Goal: Task Accomplishment & Management: Use online tool/utility

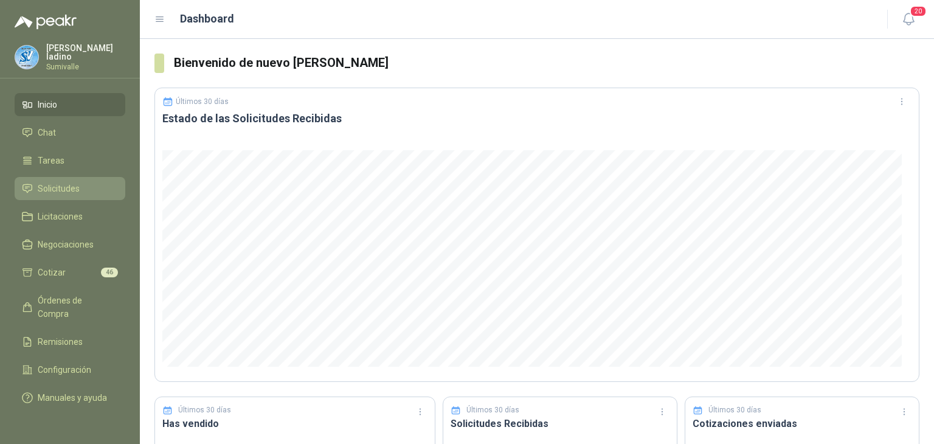
click at [78, 187] on span "Solicitudes" at bounding box center [59, 188] width 42 height 13
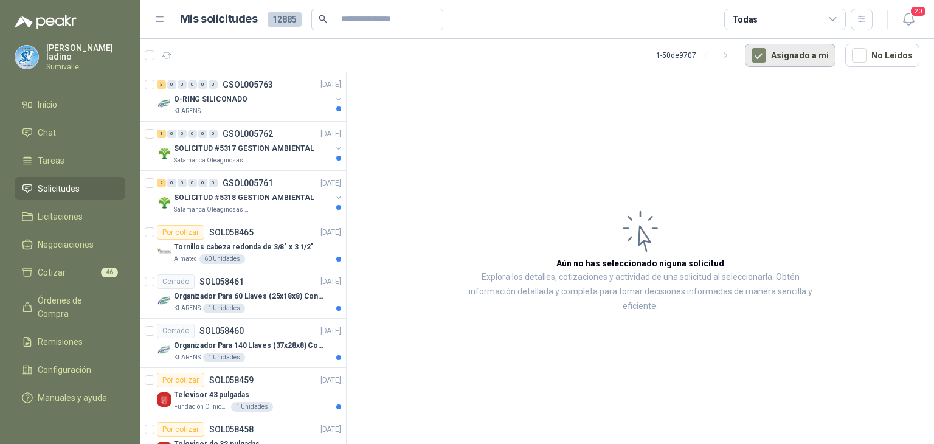
click at [773, 60] on button "Asignado a mi" at bounding box center [790, 55] width 91 height 23
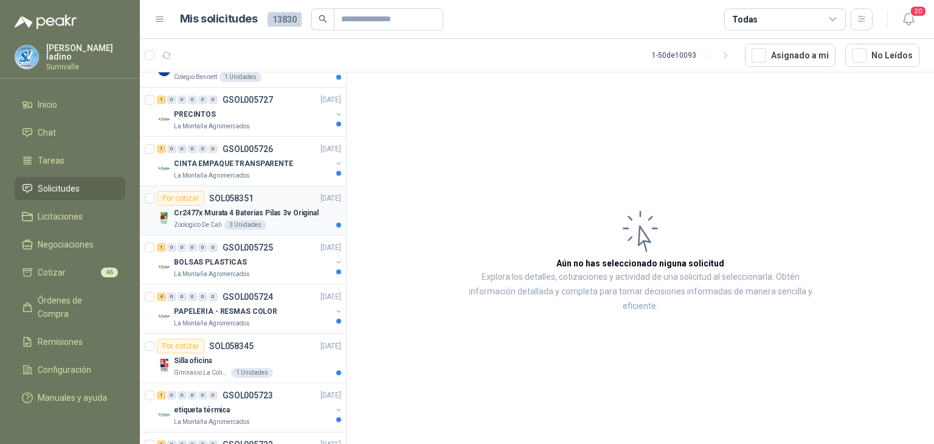
scroll to position [1277, 0]
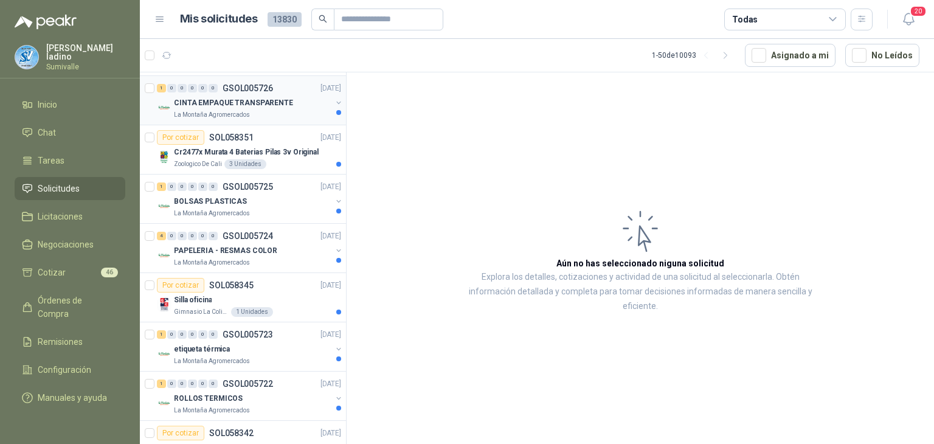
click at [254, 81] on div "1 0 0 0 0 0 GSOL005726 [DATE]" at bounding box center [250, 88] width 187 height 15
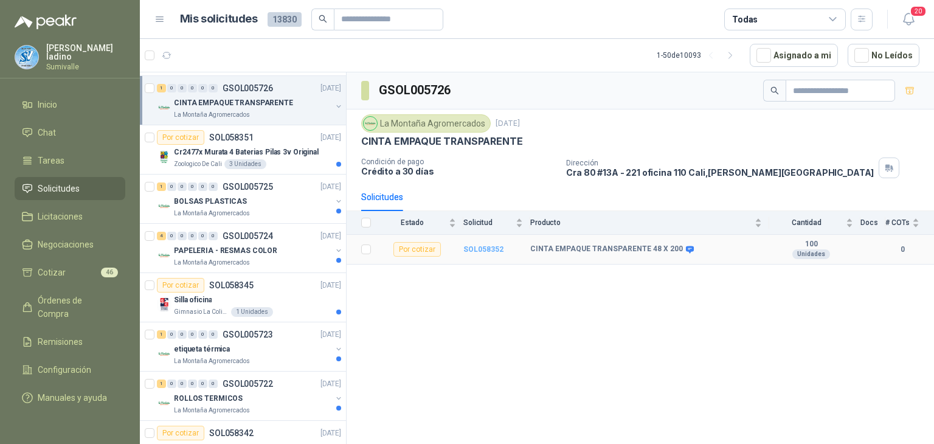
click at [491, 249] on b "SOL058352" at bounding box center [483, 249] width 40 height 9
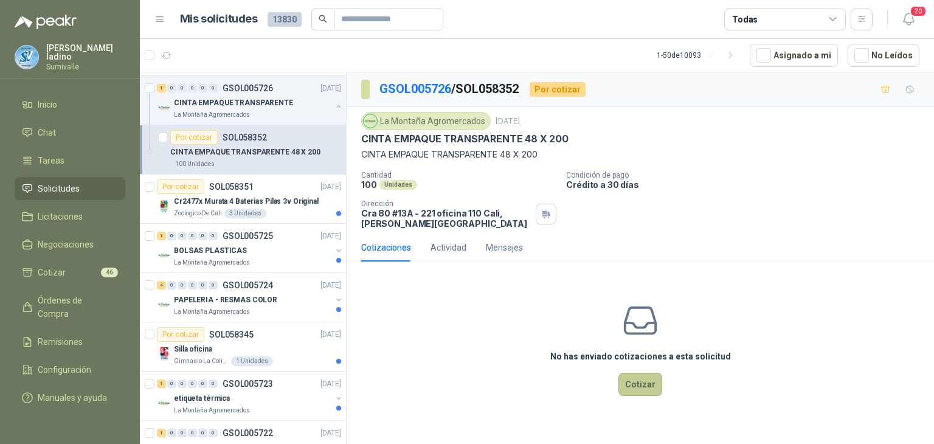
click at [640, 393] on button "Cotizar" at bounding box center [640, 384] width 44 height 23
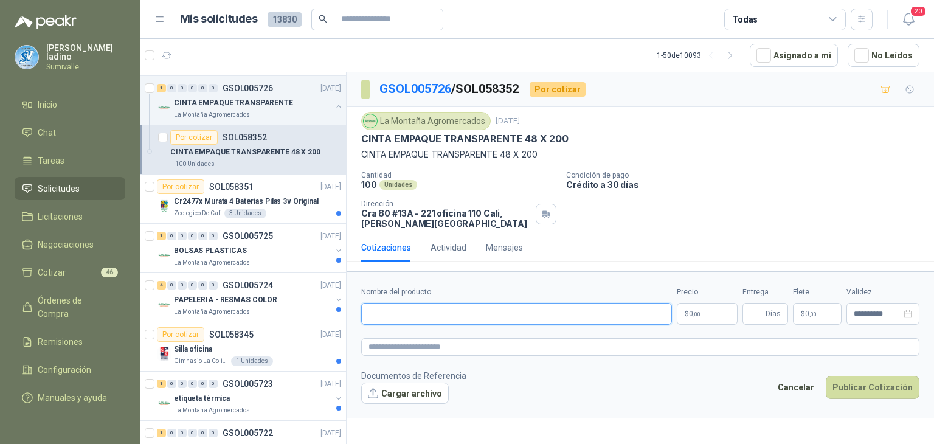
click at [406, 316] on input "Nombre del producto" at bounding box center [516, 314] width 311 height 22
paste input "**********"
type input "**********"
click at [718, 316] on body "[PERSON_NAME] Sumivalle Inicio Chat Tareas Solicitudes Licitaciones Negociacion…" at bounding box center [467, 222] width 934 height 444
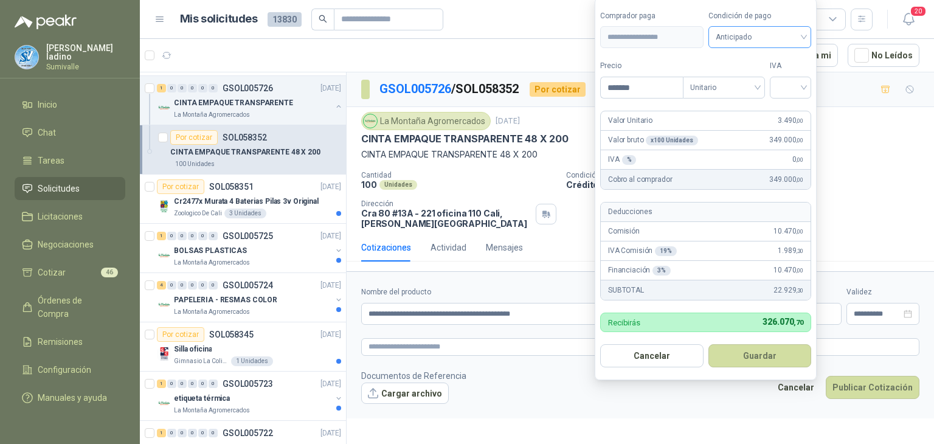
click at [783, 37] on span "Anticipado" at bounding box center [760, 37] width 89 height 18
type input "*******"
click at [797, 83] on div "Crédito a 30 días" at bounding box center [761, 82] width 85 height 13
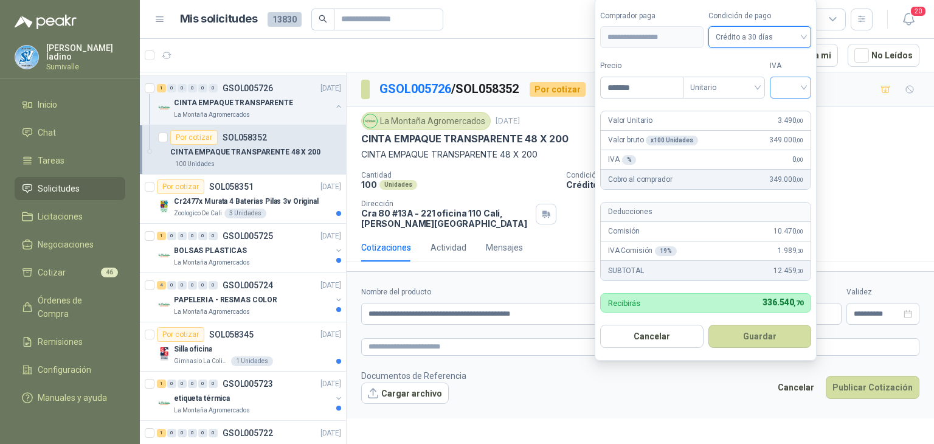
click at [792, 86] on input "search" at bounding box center [790, 86] width 27 height 18
click at [790, 116] on div "19%" at bounding box center [793, 113] width 22 height 13
click at [749, 344] on button "Guardar" at bounding box center [762, 336] width 105 height 23
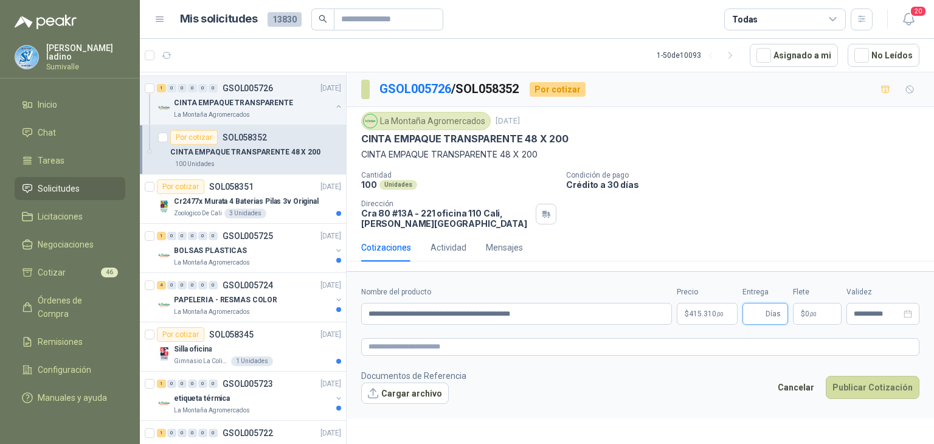
click at [758, 314] on input "Entrega" at bounding box center [756, 313] width 13 height 21
type input "*"
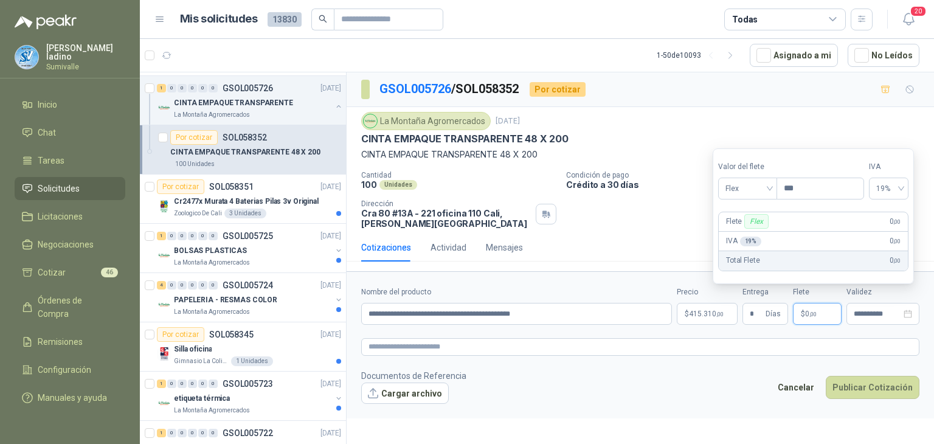
click at [804, 311] on span "$" at bounding box center [803, 313] width 4 height 7
click at [760, 181] on span "Flex" at bounding box center [747, 188] width 44 height 18
click at [751, 232] on div "Incluido" at bounding box center [749, 233] width 43 height 13
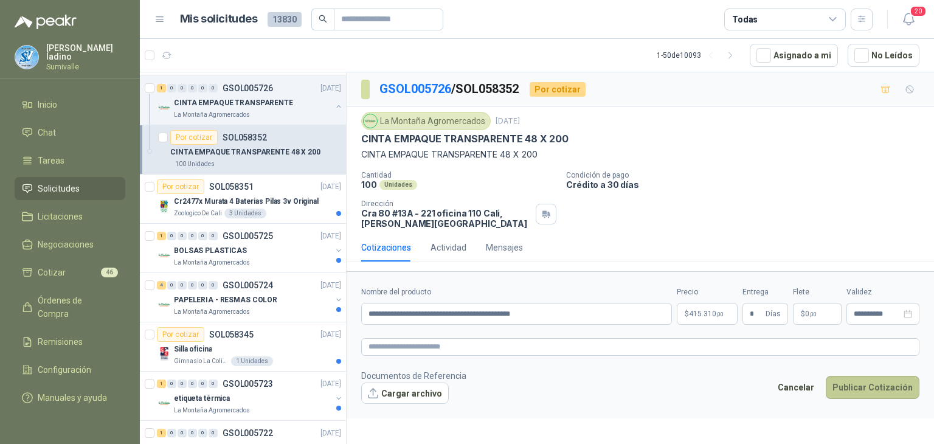
click at [882, 386] on button "Publicar Cotización" at bounding box center [873, 387] width 94 height 23
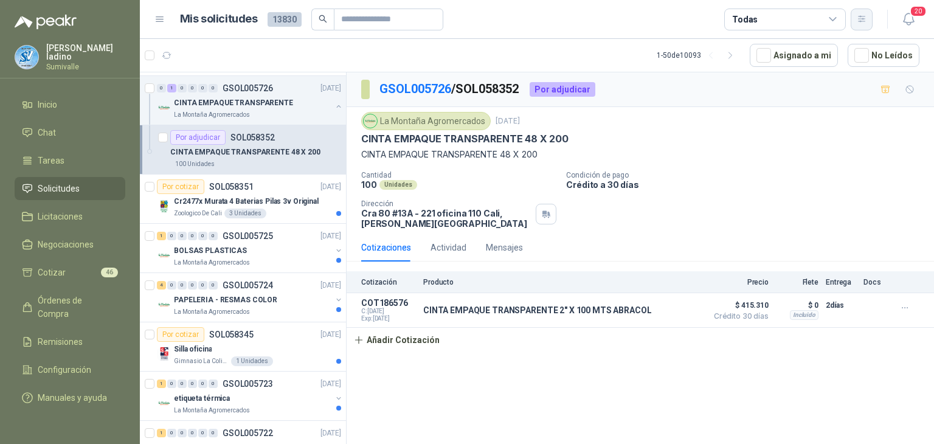
click at [862, 20] on icon "button" at bounding box center [862, 19] width 10 height 10
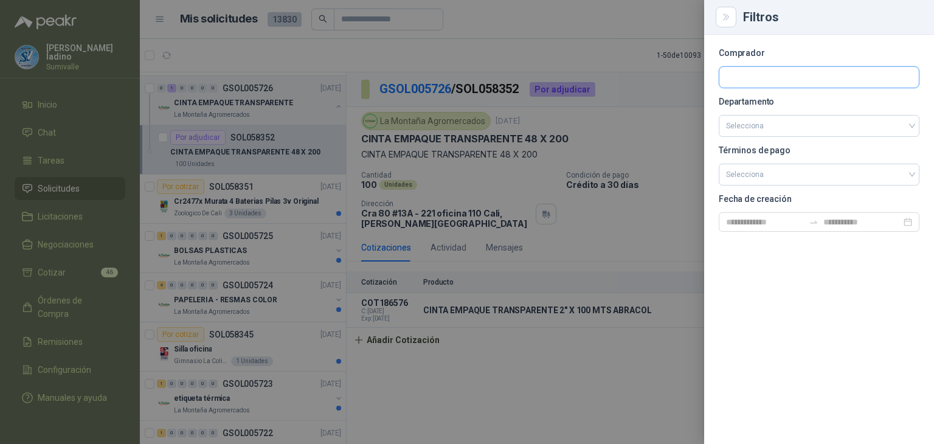
click at [789, 81] on input "text" at bounding box center [818, 77] width 199 height 21
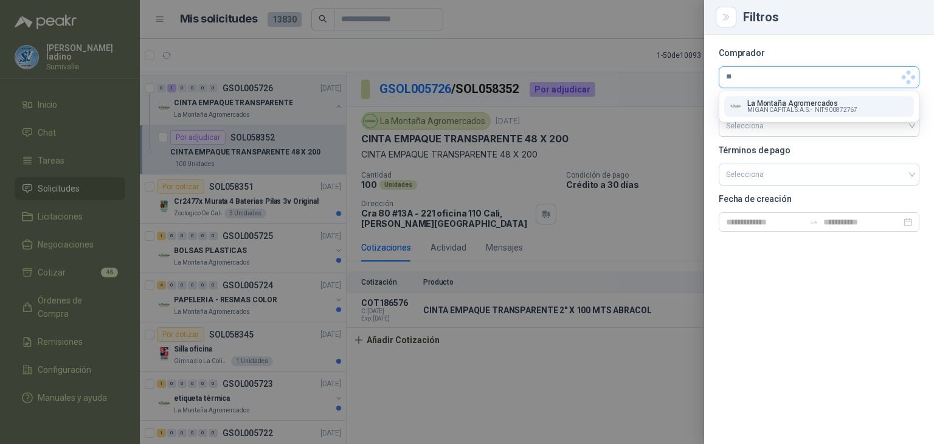
type input "*"
click at [783, 100] on p "La Montaña Agromercados" at bounding box center [802, 103] width 110 height 7
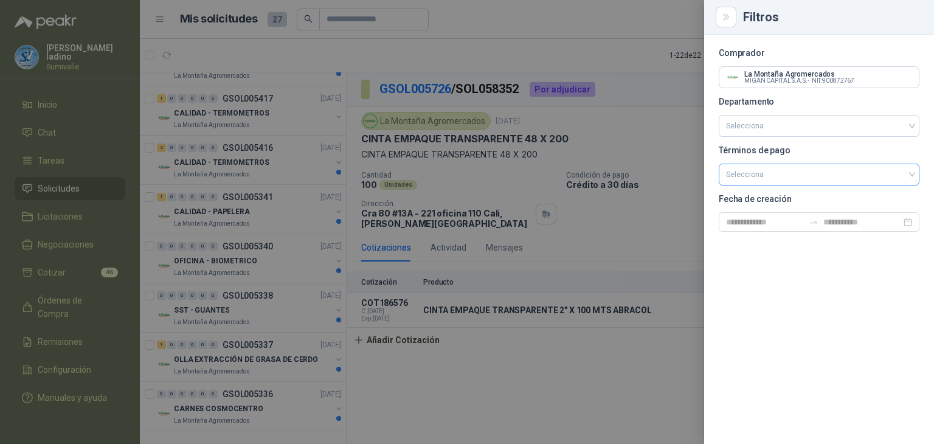
scroll to position [49, 0]
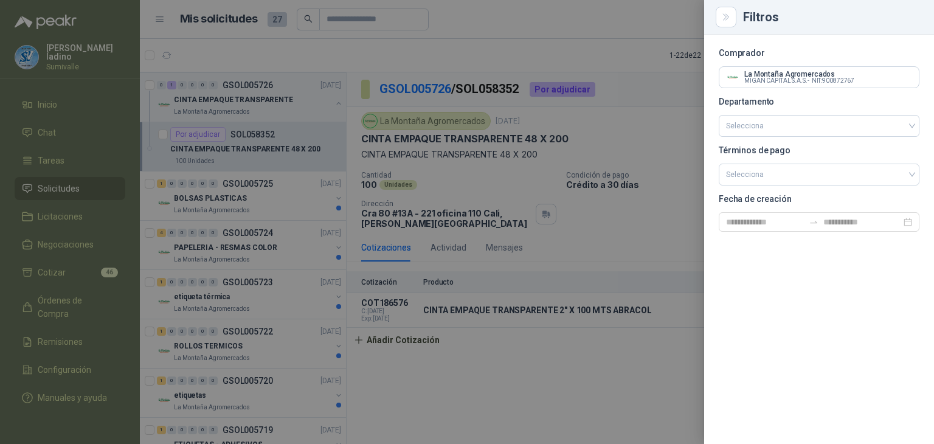
click at [777, 291] on div "Comprador La Montaña Agromercados MIGAN CAPITAL S.A.S. - NIT : 900872767 Depart…" at bounding box center [819, 239] width 230 height 409
click at [773, 74] on input "text" at bounding box center [818, 77] width 199 height 21
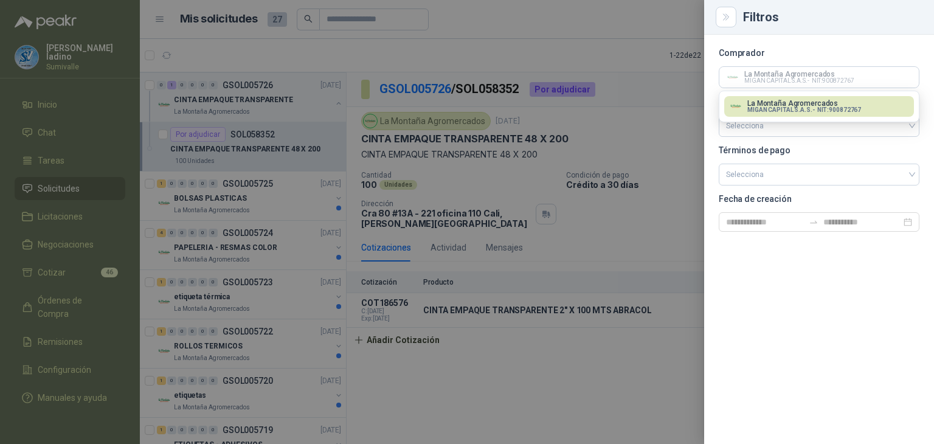
click at [777, 100] on p "La Montaña Agromercados" at bounding box center [804, 103] width 114 height 7
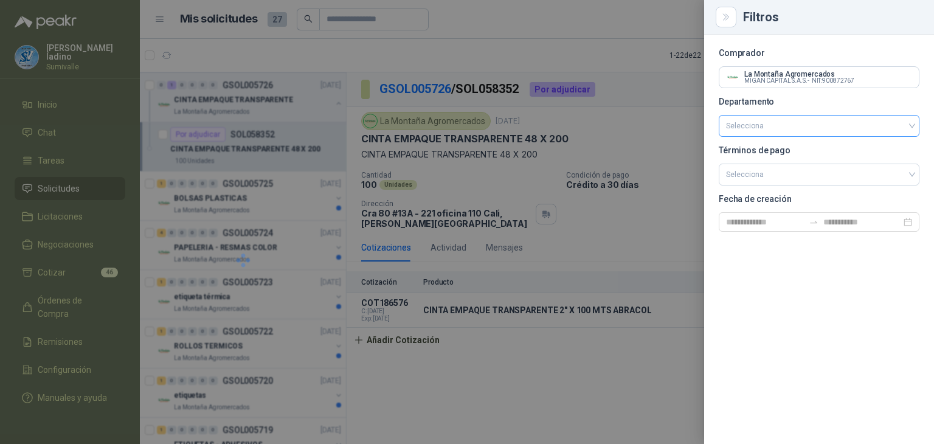
click at [832, 120] on input "search" at bounding box center [819, 126] width 186 height 21
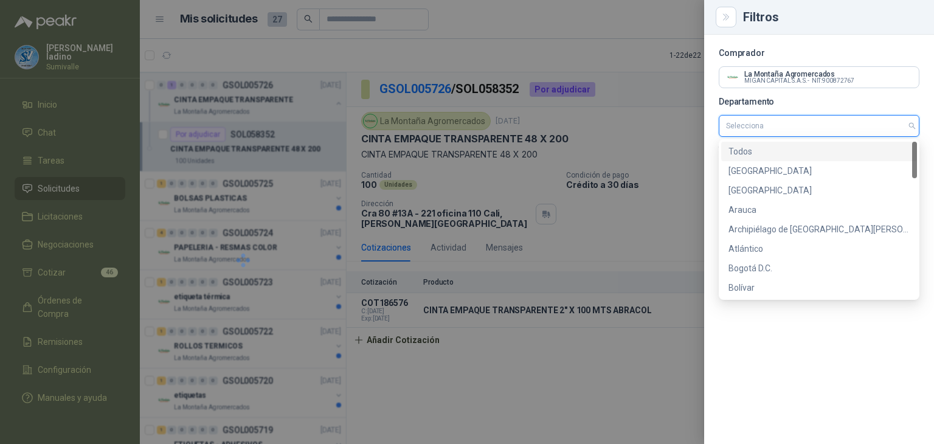
click at [832, 120] on input "search" at bounding box center [819, 126] width 186 height 21
click at [715, 69] on div "Comprador La Montaña Agromercados MIGAN CAPITAL S.A.S. - NIT : 900872767 Depart…" at bounding box center [819, 239] width 230 height 409
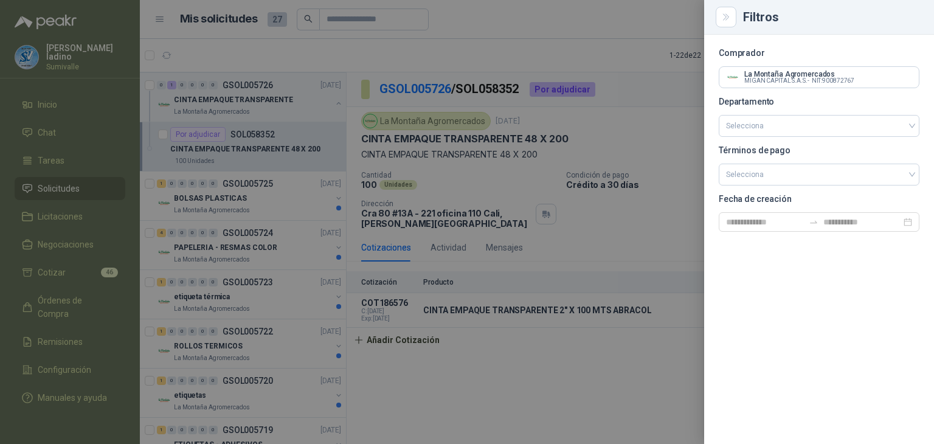
click at [681, 71] on div at bounding box center [467, 222] width 934 height 444
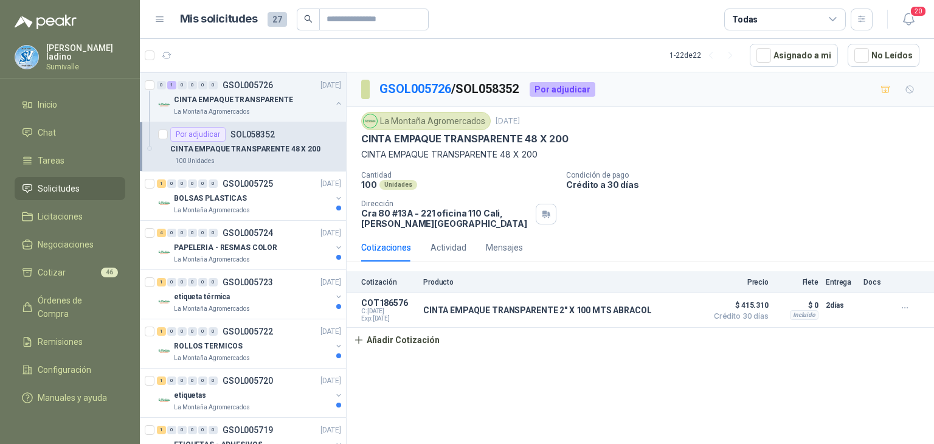
click at [783, 18] on div "Todas" at bounding box center [785, 20] width 122 height 22
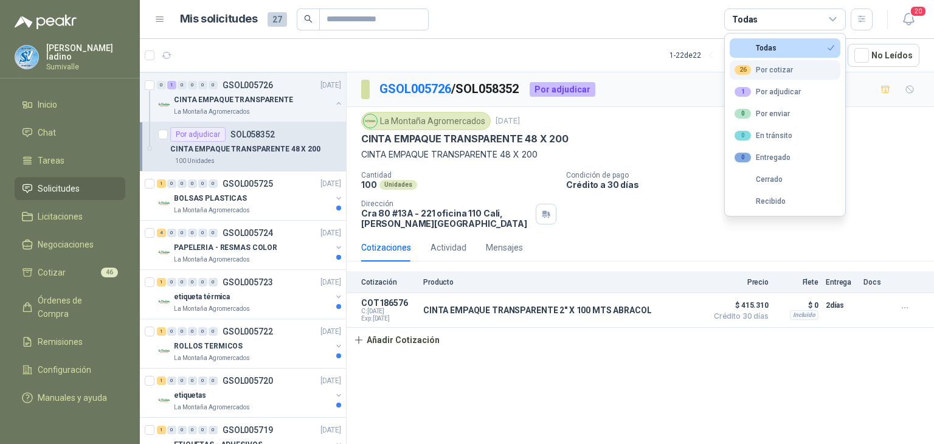
click at [757, 69] on div "26 Por cotizar" at bounding box center [764, 70] width 58 height 10
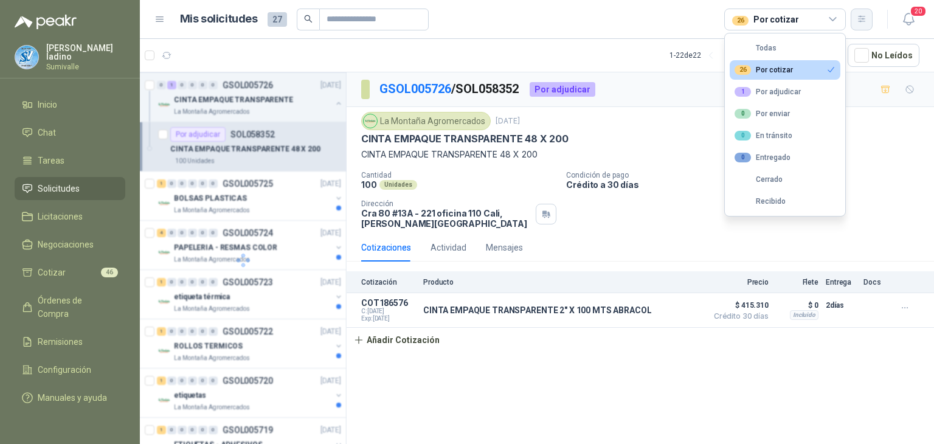
click at [864, 11] on button "button" at bounding box center [862, 20] width 22 height 22
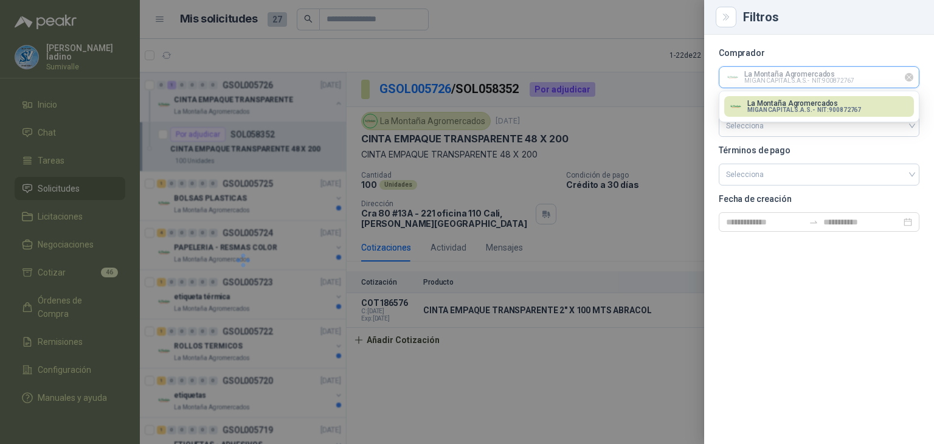
click at [810, 81] on input "text" at bounding box center [818, 77] width 199 height 21
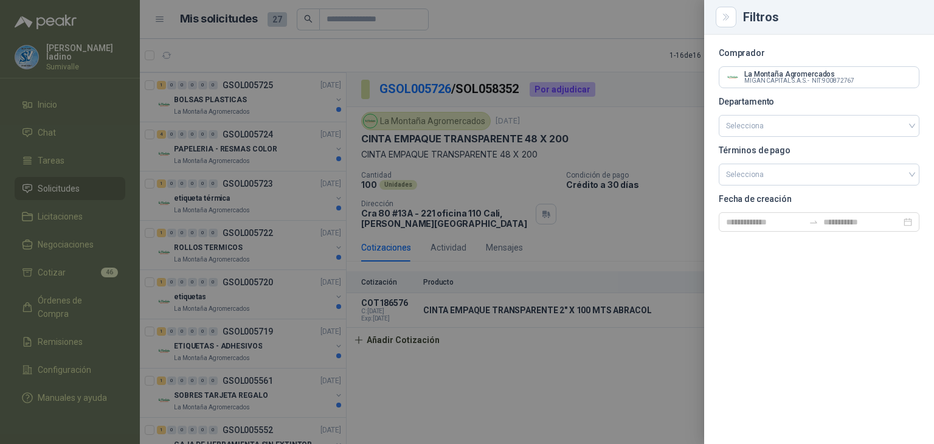
click at [635, 33] on div at bounding box center [467, 222] width 934 height 444
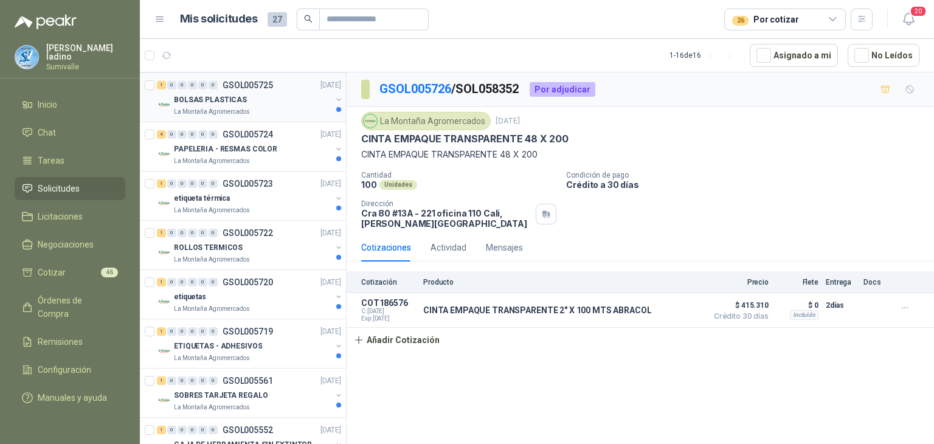
click at [227, 100] on p "BOLSAS PLASTICAS" at bounding box center [210, 100] width 73 height 12
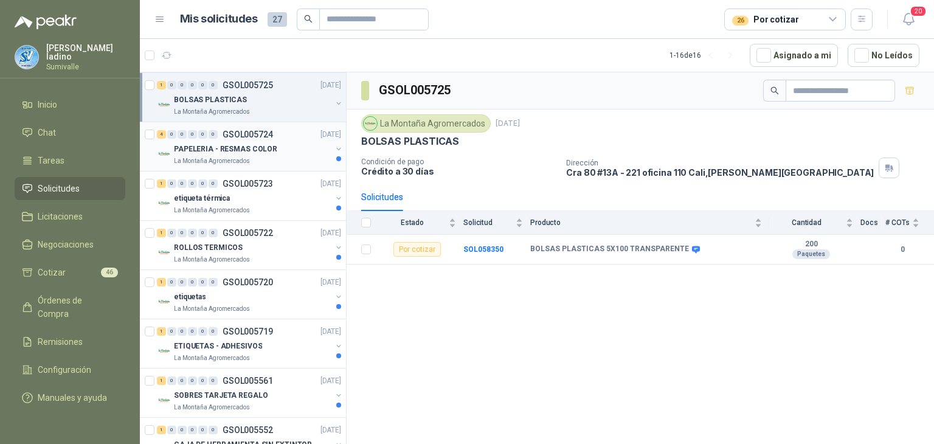
click at [253, 135] on p "GSOL005724" at bounding box center [248, 134] width 50 height 9
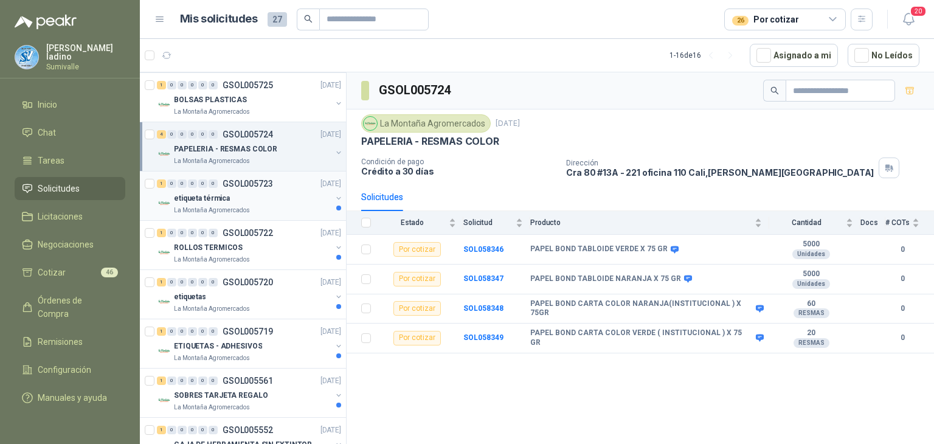
click at [202, 206] on p "La Montaña Agromercados" at bounding box center [212, 211] width 76 height 10
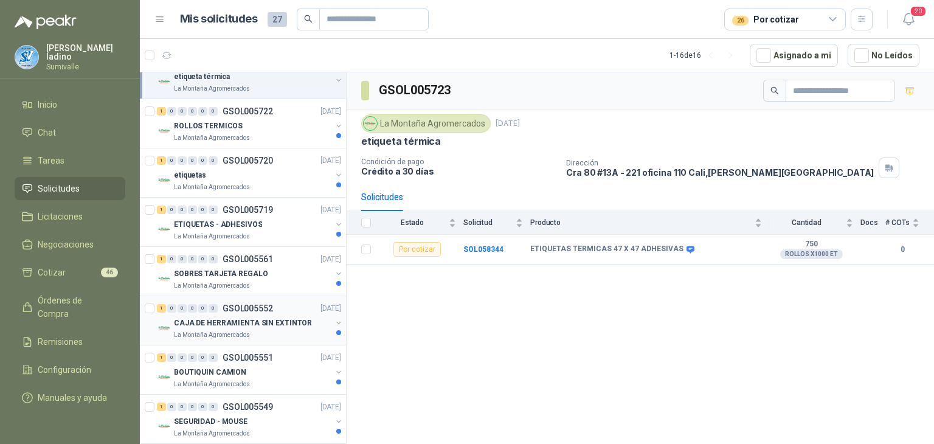
scroll to position [231, 0]
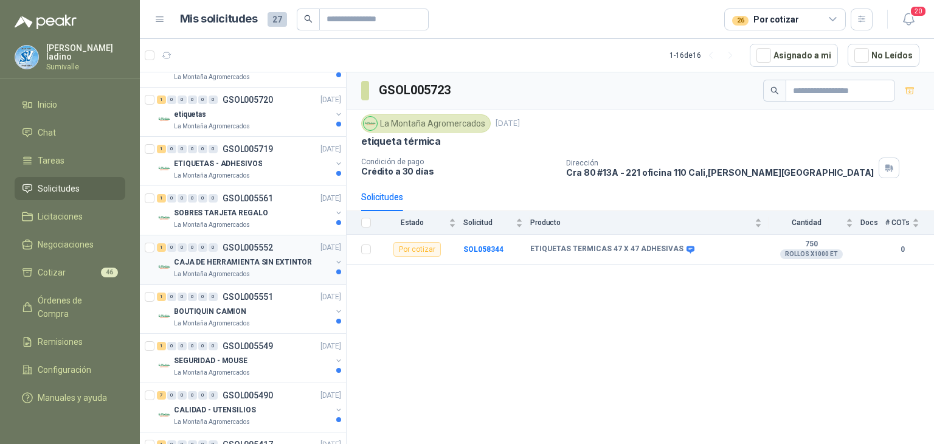
click at [272, 265] on p "CAJA DE HERRAMIENTA SIN EXTINTOR" at bounding box center [243, 263] width 138 height 12
click at [724, 247] on span at bounding box center [728, 249] width 9 height 9
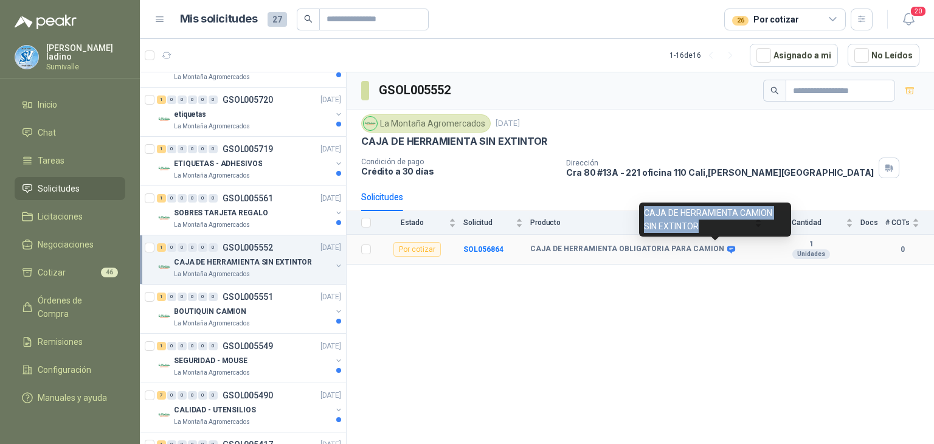
drag, startPoint x: 701, startPoint y: 227, endPoint x: 639, endPoint y: 216, distance: 63.0
click at [639, 216] on div "CAJA DE HERRAMIENTA CAMION SIN EXTINTOR" at bounding box center [715, 219] width 152 height 34
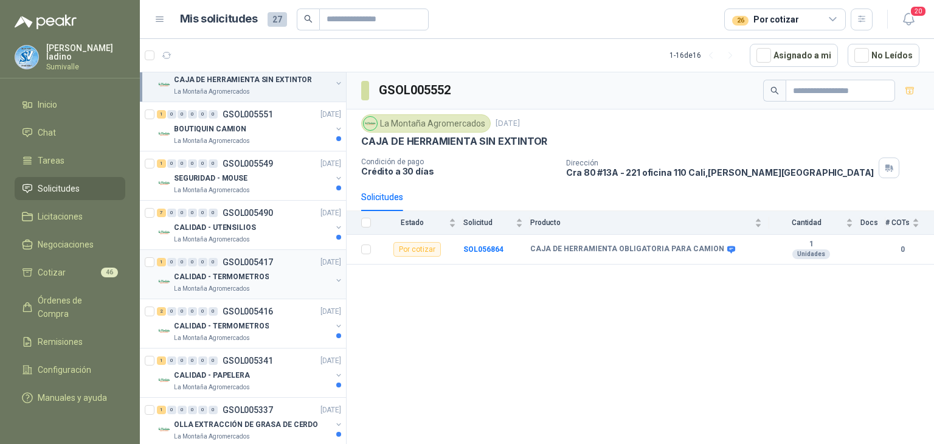
scroll to position [427, 0]
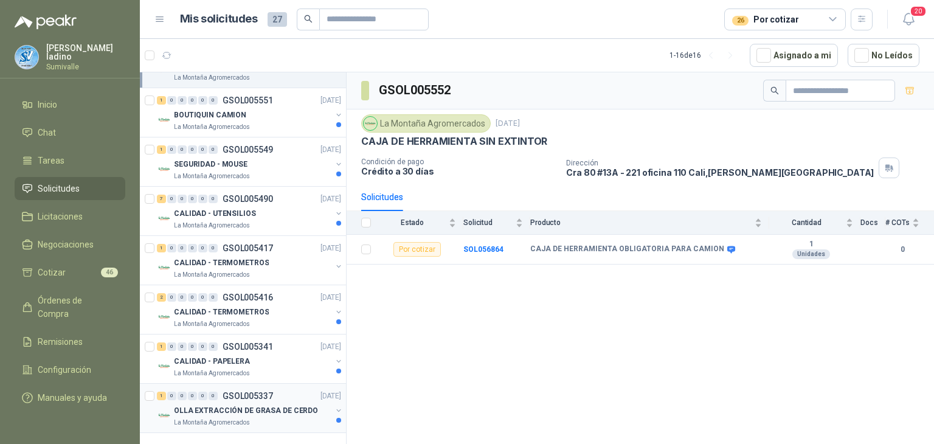
click at [260, 409] on p "OLLA EXTRACCIÓN DE GRASA DE CERDO" at bounding box center [246, 411] width 144 height 12
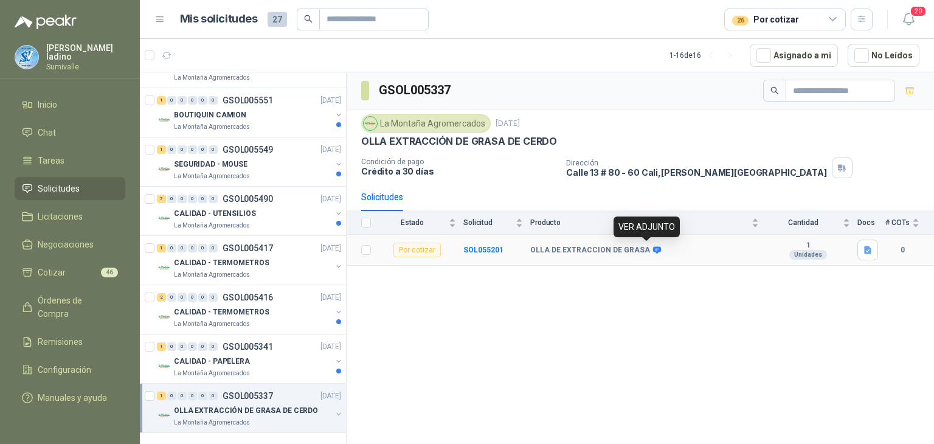
click at [653, 248] on icon at bounding box center [657, 249] width 8 height 7
click at [652, 247] on icon at bounding box center [656, 250] width 9 height 9
click at [867, 249] on icon "button" at bounding box center [867, 250] width 7 height 8
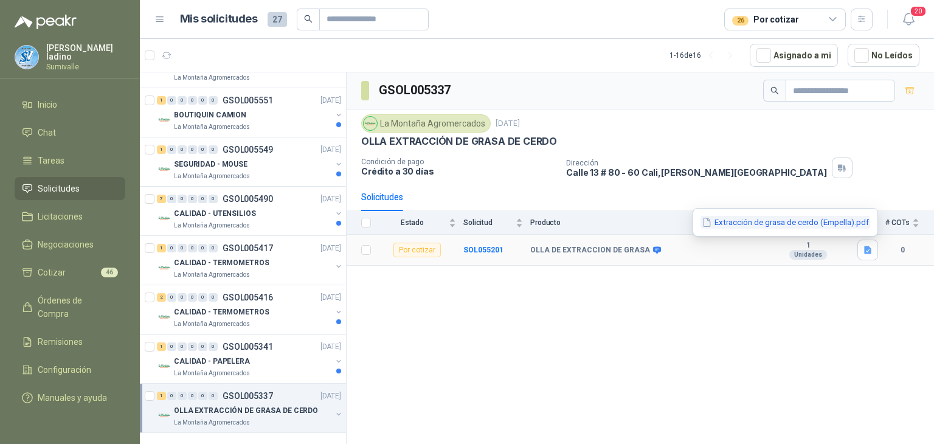
click at [793, 221] on button "Extracción de grasa de cerdo (Empella).pdf" at bounding box center [785, 222] width 170 height 13
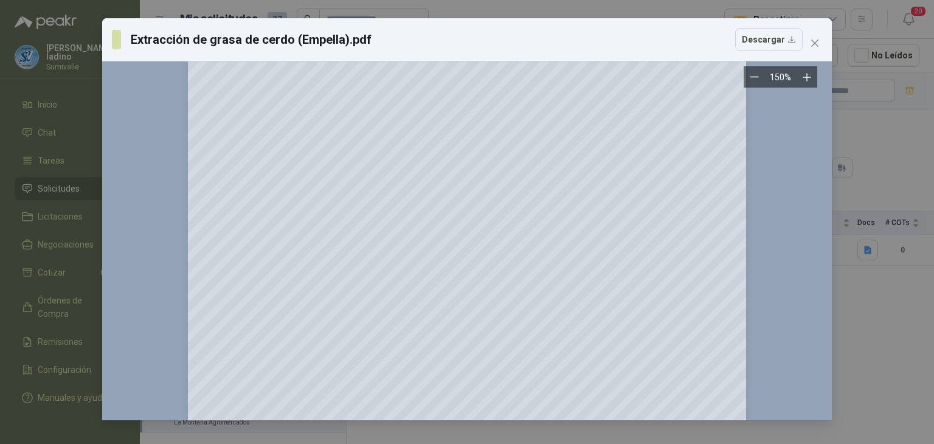
scroll to position [3071, 0]
click at [816, 40] on icon "close" at bounding box center [815, 43] width 10 height 10
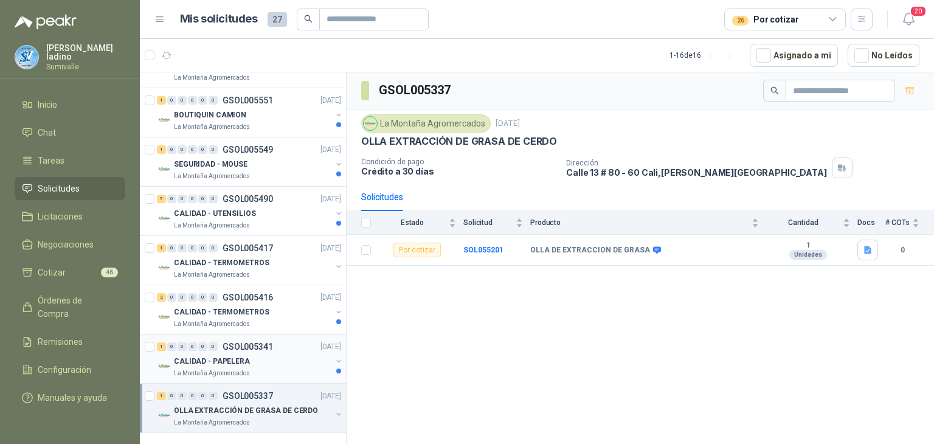
click at [241, 354] on div "CALIDAD - PAPELERA" at bounding box center [252, 361] width 157 height 15
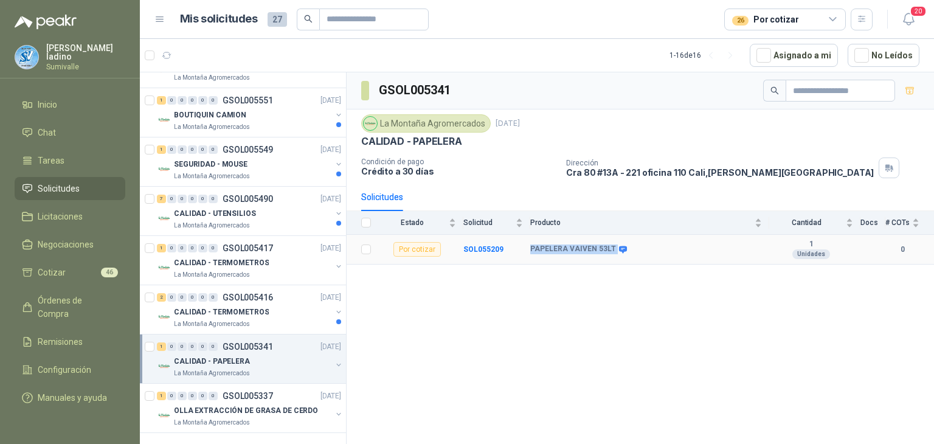
drag, startPoint x: 531, startPoint y: 246, endPoint x: 620, endPoint y: 255, distance: 89.2
click at [620, 255] on td "PAPELERA VAIVEN 53LT" at bounding box center [649, 250] width 239 height 30
click at [620, 247] on icon at bounding box center [623, 249] width 8 height 7
click at [620, 249] on icon at bounding box center [623, 249] width 8 height 7
drag, startPoint x: 577, startPoint y: 228, endPoint x: 644, endPoint y: 231, distance: 67.0
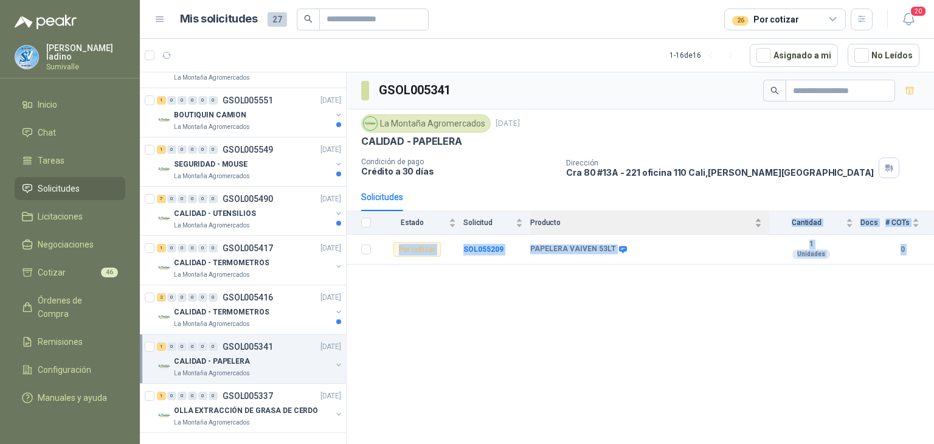
click at [649, 227] on body "[PERSON_NAME] Sumivalle Inicio Chat Tareas Solicitudes Licitaciones Negociacion…" at bounding box center [467, 222] width 934 height 444
click at [619, 248] on icon at bounding box center [623, 249] width 8 height 7
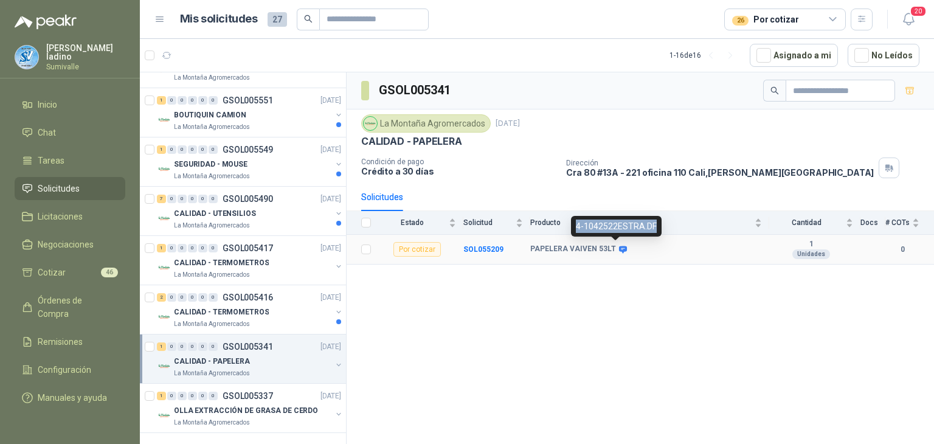
drag, startPoint x: 576, startPoint y: 226, endPoint x: 653, endPoint y: 225, distance: 76.6
click at [653, 225] on div "4-1042522ESTRA.DF" at bounding box center [616, 226] width 91 height 21
click at [482, 246] on b "SOL055209" at bounding box center [483, 249] width 40 height 9
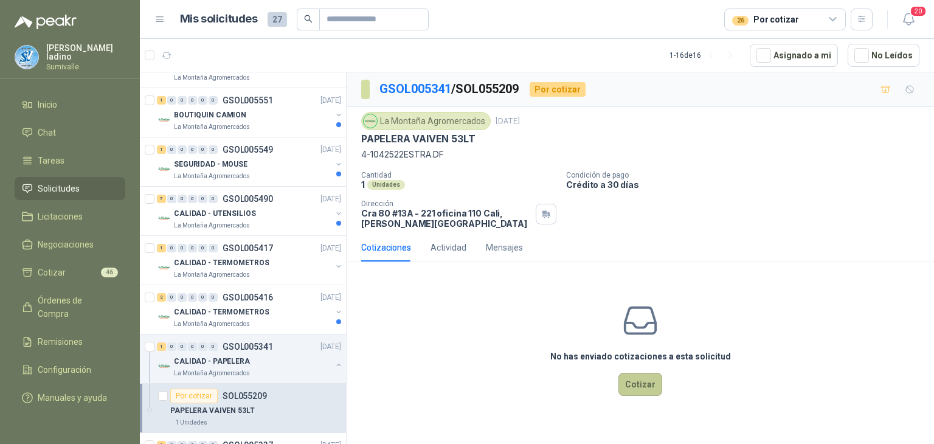
click at [625, 378] on button "Cotizar" at bounding box center [640, 384] width 44 height 23
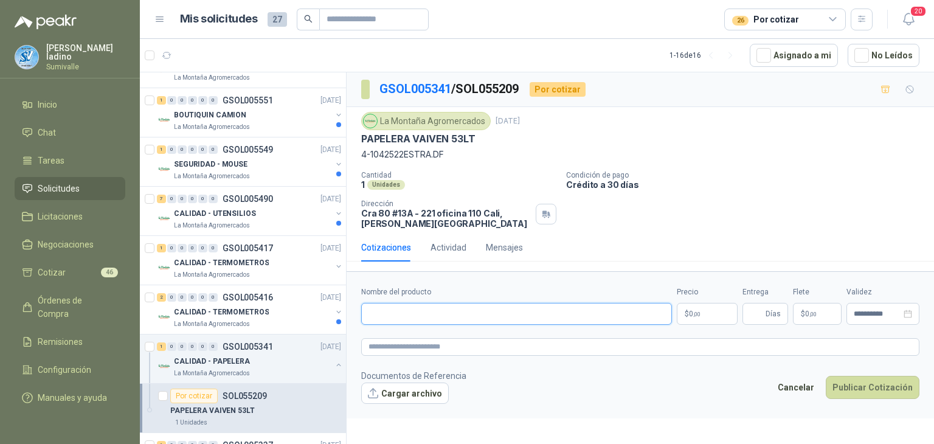
click at [612, 315] on input "Nombre del producto" at bounding box center [516, 314] width 311 height 22
click at [702, 312] on body "[PERSON_NAME] Sumivalle Inicio Chat Tareas Solicitudes Licitaciones Negociacion…" at bounding box center [467, 222] width 934 height 444
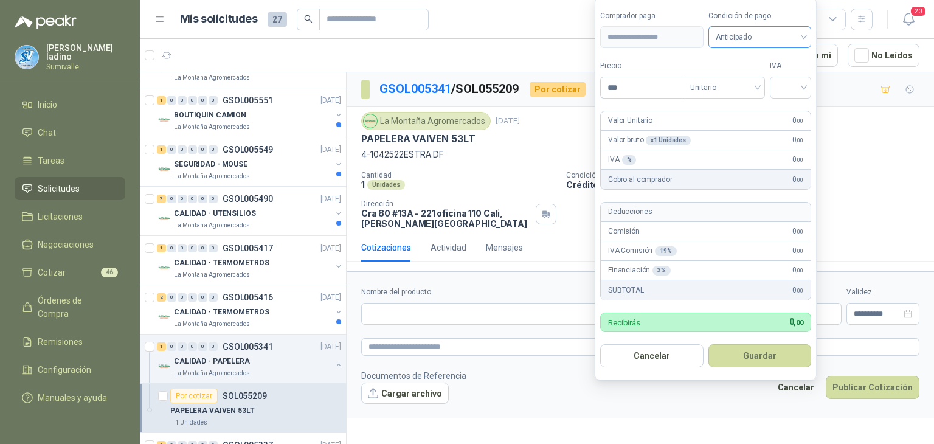
click at [798, 29] on span "Anticipado" at bounding box center [760, 37] width 89 height 18
click at [770, 83] on div "Crédito a 30 días" at bounding box center [761, 82] width 85 height 13
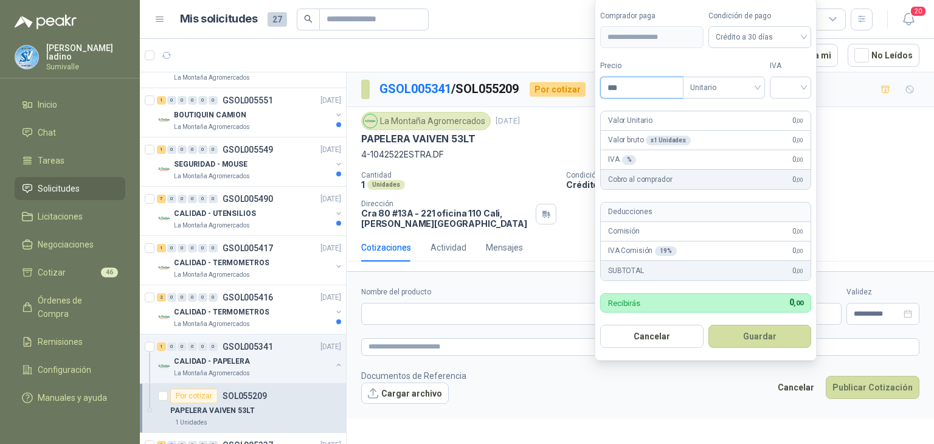
drag, startPoint x: 664, startPoint y: 89, endPoint x: 420, endPoint y: 76, distance: 244.8
click at [417, 76] on body "[PERSON_NAME] Sumivalle Inicio Chat Tareas Solicitudes Licitaciones Negociacion…" at bounding box center [467, 222] width 934 height 444
type input "*********"
click at [730, 326] on button "Guardar" at bounding box center [762, 336] width 105 height 23
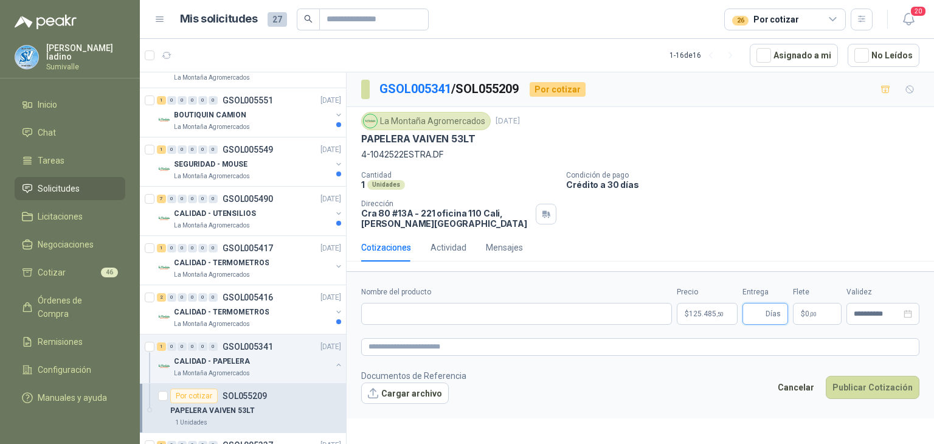
click at [763, 311] on input "Entrega" at bounding box center [756, 313] width 13 height 21
type input "*"
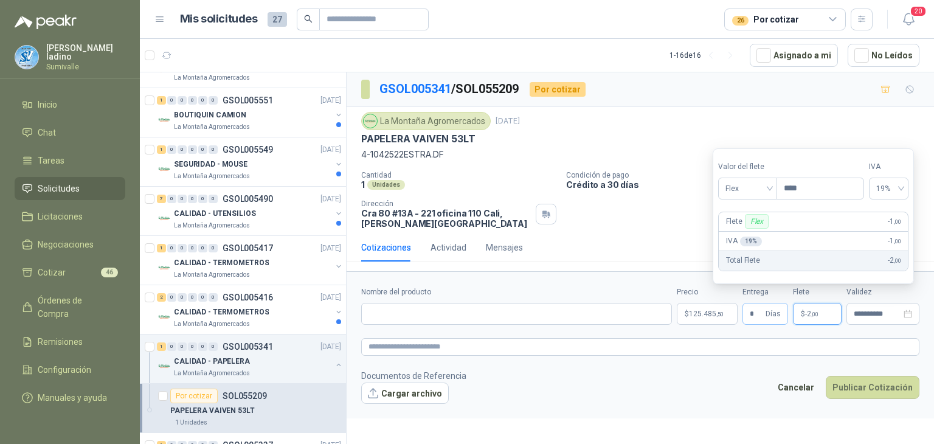
type input "***"
click at [769, 192] on span "Flex" at bounding box center [747, 188] width 44 height 18
click at [747, 235] on div "Incluido" at bounding box center [749, 233] width 43 height 13
click at [642, 325] on form "**********" at bounding box center [640, 344] width 587 height 147
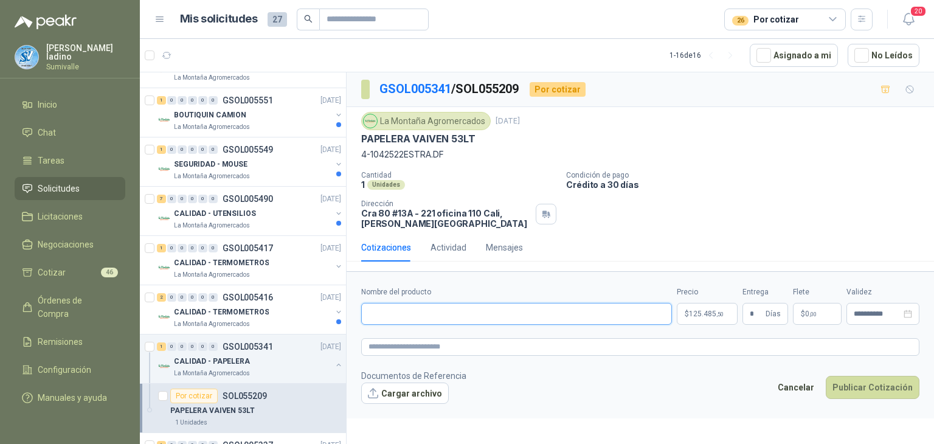
click at [638, 320] on input "Nombre del producto" at bounding box center [516, 314] width 311 height 22
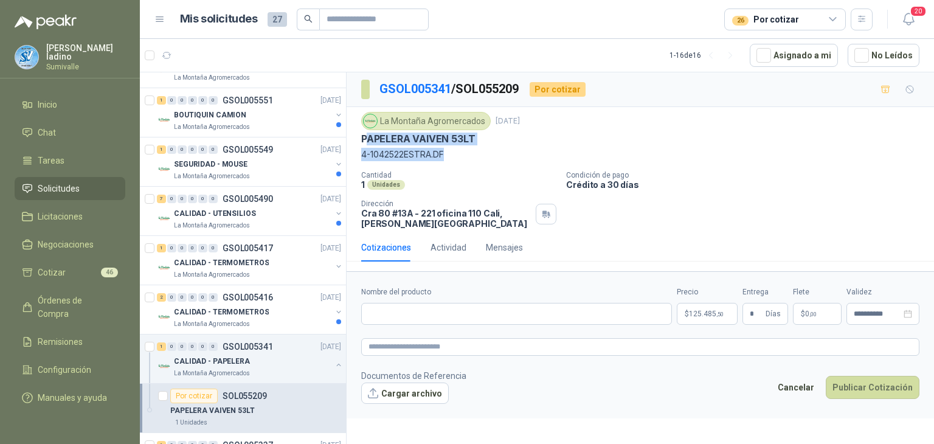
drag, startPoint x: 364, startPoint y: 140, endPoint x: 436, endPoint y: 158, distance: 73.9
click at [448, 164] on div "La Montaña Agromercados [DATE] PAPELERA VAIVEN 53LT 4-1042522ESTRA.DF Cantidad …" at bounding box center [640, 170] width 558 height 117
drag, startPoint x: 362, startPoint y: 139, endPoint x: 483, endPoint y: 137, distance: 121.0
click at [483, 137] on div "PAPELERA VAIVEN 53LT" at bounding box center [640, 139] width 558 height 13
copy p "PAPELERA VAIVEN 53LT"
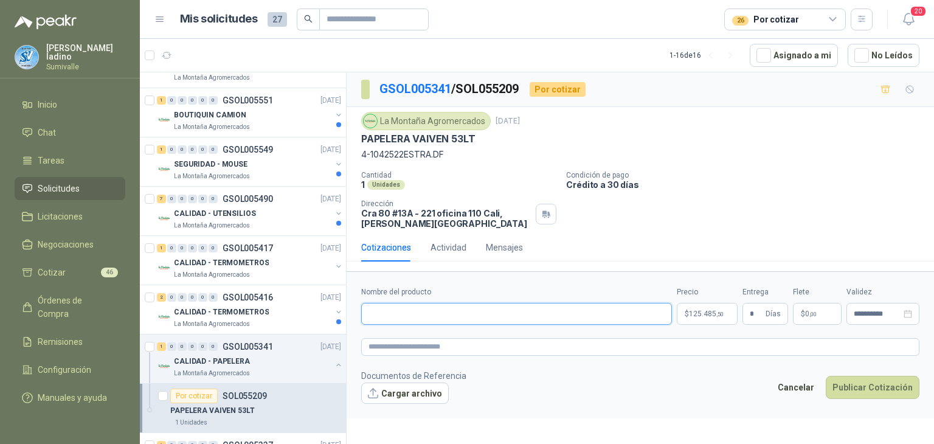
click at [506, 310] on input "Nombre del producto" at bounding box center [516, 314] width 311 height 22
paste input "**********"
type input "**********"
click at [859, 382] on button "Publicar Cotización" at bounding box center [873, 387] width 94 height 23
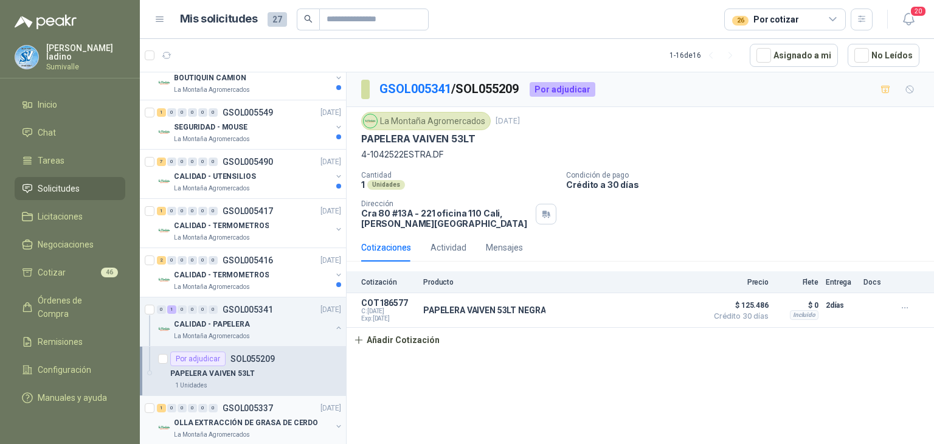
scroll to position [477, 0]
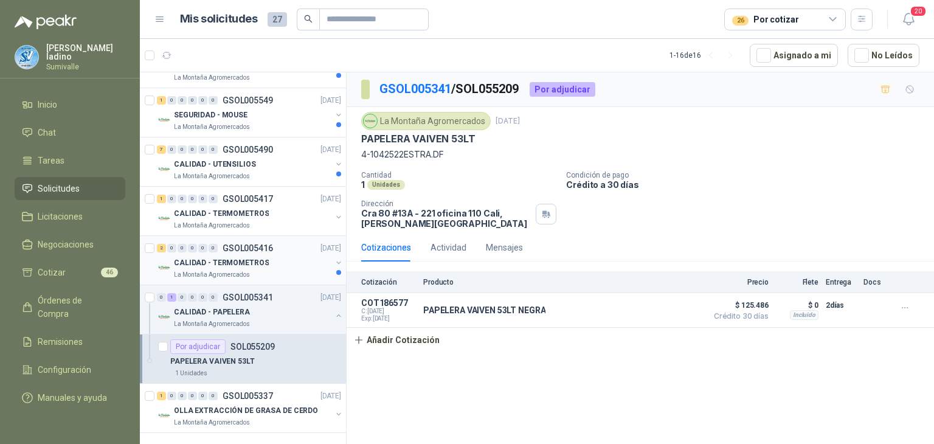
click at [251, 246] on p "GSOL005416" at bounding box center [248, 248] width 50 height 9
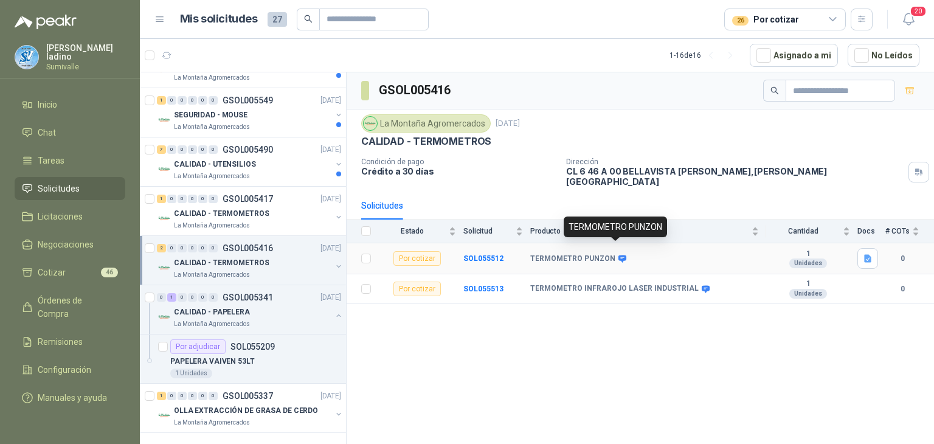
click at [618, 255] on icon at bounding box center [622, 258] width 8 height 7
click at [860, 249] on button "button" at bounding box center [867, 258] width 21 height 21
click at [851, 224] on button "image.png" at bounding box center [843, 222] width 53 height 13
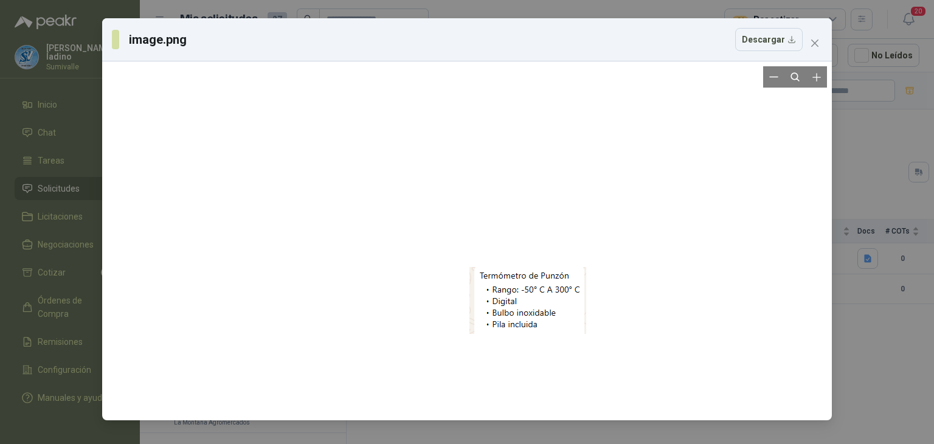
drag, startPoint x: 415, startPoint y: 212, endPoint x: 524, endPoint y: 262, distance: 119.7
click at [507, 272] on div at bounding box center [527, 300] width 117 height 349
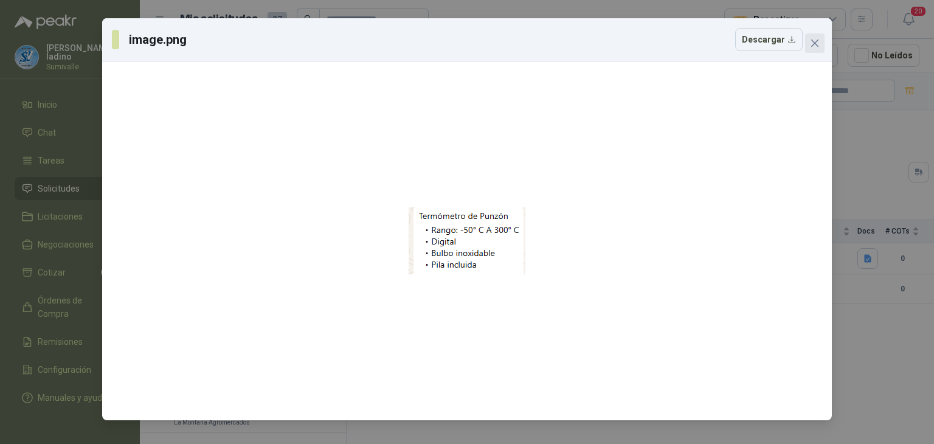
click at [818, 42] on icon "close" at bounding box center [815, 43] width 10 height 10
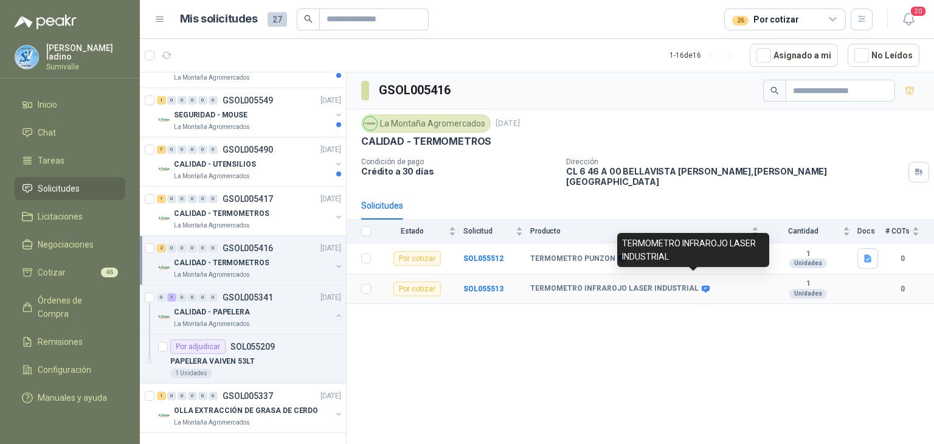
click at [702, 285] on icon at bounding box center [706, 288] width 8 height 7
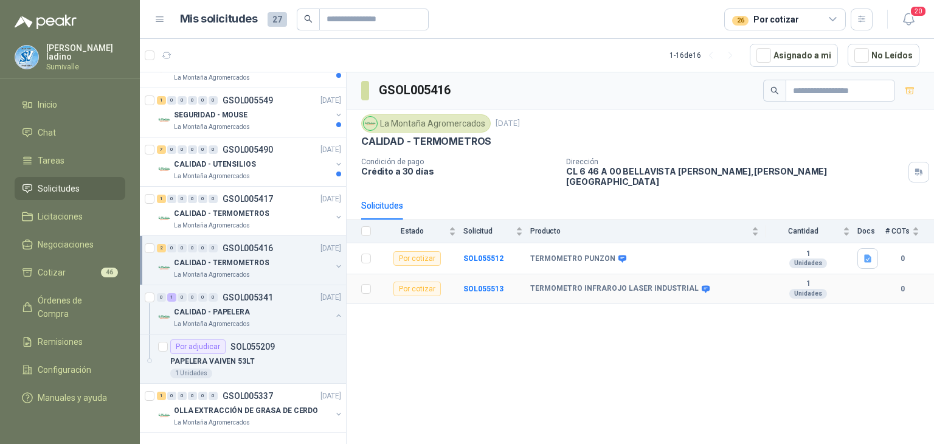
click at [679, 285] on td "TERMOMETRO INFRAROJO LASER INDUSTRIAL" at bounding box center [648, 289] width 236 height 30
click at [678, 284] on b "TERMOMETRO INFRAROJO LASER INDUSTRIAL" at bounding box center [614, 289] width 168 height 10
click at [245, 200] on p "GSOL005417" at bounding box center [248, 199] width 50 height 9
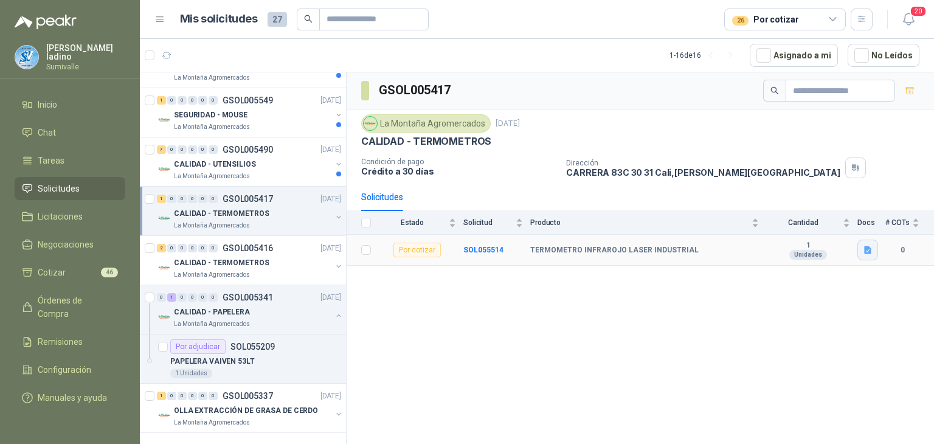
click at [869, 246] on icon "button" at bounding box center [867, 250] width 7 height 8
click at [852, 226] on button "image.png" at bounding box center [843, 222] width 53 height 13
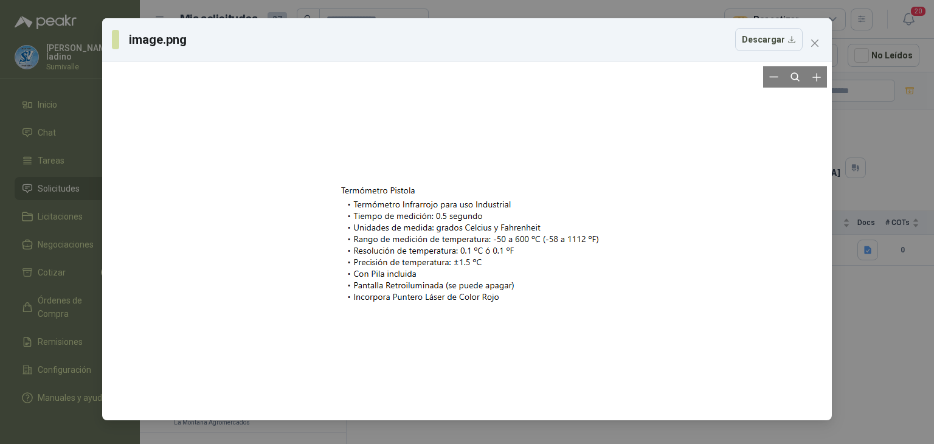
drag, startPoint x: 333, startPoint y: 190, endPoint x: 554, endPoint y: 183, distance: 221.5
click at [409, 215] on div at bounding box center [467, 240] width 720 height 349
click at [815, 47] on icon "close" at bounding box center [815, 43] width 10 height 10
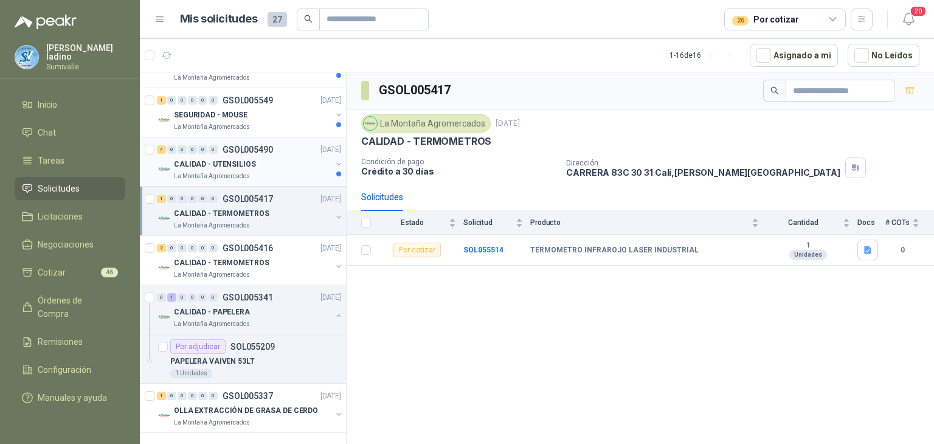
click at [212, 161] on p "CALIDAD - UTENSILIOS" at bounding box center [215, 165] width 82 height 12
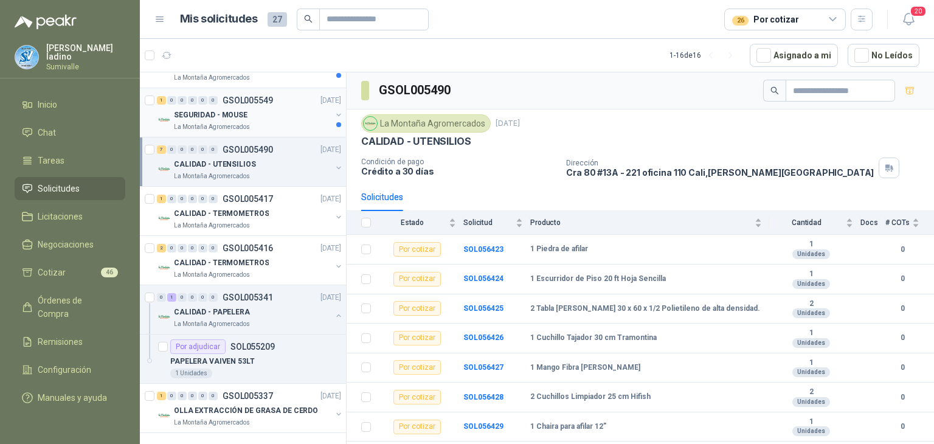
click at [270, 114] on div "SEGURIDAD - MOUSE" at bounding box center [252, 115] width 157 height 15
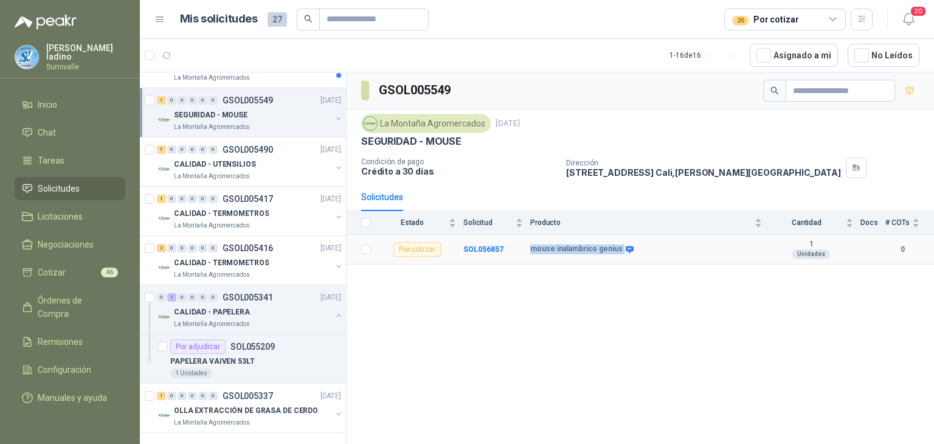
drag, startPoint x: 530, startPoint y: 246, endPoint x: 619, endPoint y: 252, distance: 89.6
click at [619, 252] on tr "Por cotizar SOL056857 mouse inalambrico genius 1 Unidades 0" at bounding box center [640, 250] width 587 height 30
click at [483, 251] on b "SOL056857" at bounding box center [483, 249] width 40 height 9
click at [488, 251] on b "SOL056857" at bounding box center [483, 249] width 40 height 9
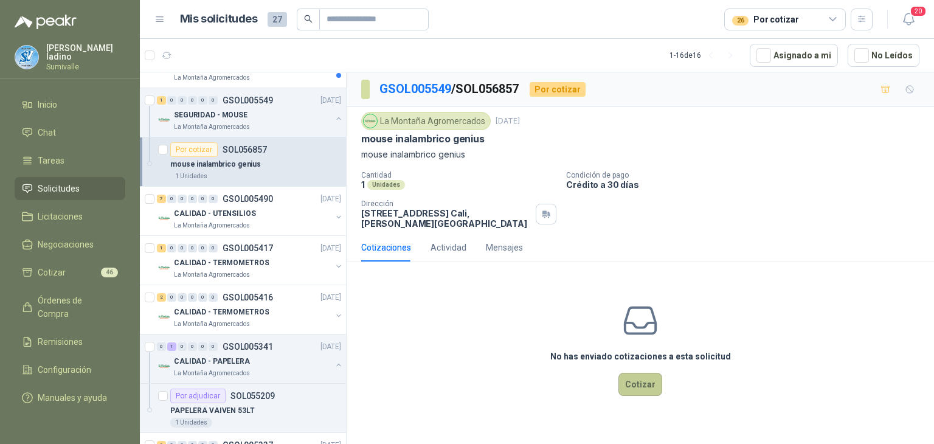
click at [645, 382] on button "Cotizar" at bounding box center [640, 384] width 44 height 23
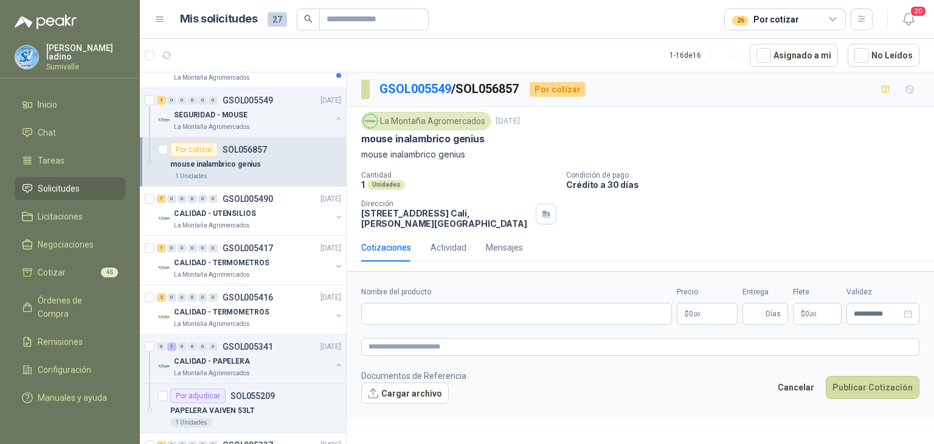
click at [707, 310] on body "[PERSON_NAME] Sumivalle Inicio Chat Tareas Solicitudes Licitaciones Negociacion…" at bounding box center [467, 222] width 934 height 444
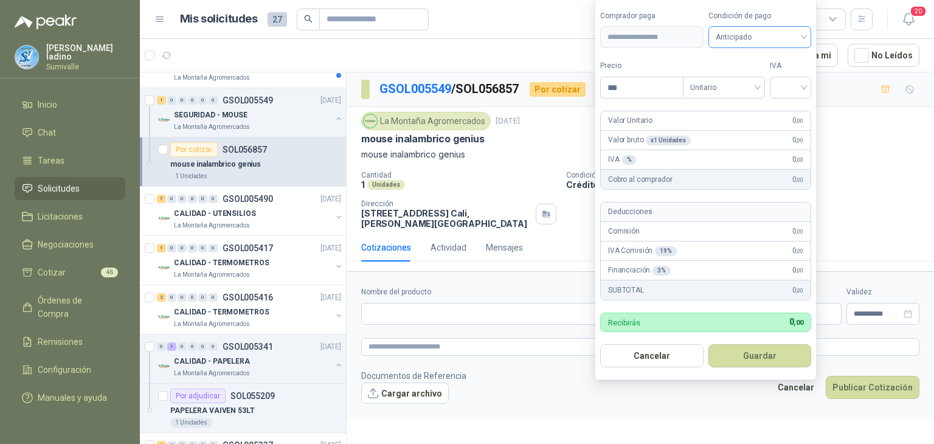
click at [773, 41] on span "Anticipado" at bounding box center [760, 37] width 89 height 18
click at [756, 82] on div "Crédito a 30 días" at bounding box center [761, 82] width 85 height 13
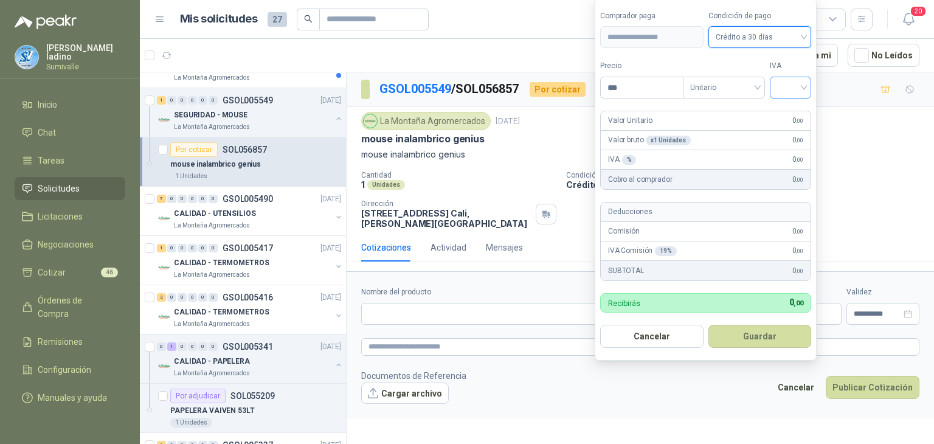
click at [786, 92] on input "search" at bounding box center [790, 86] width 27 height 18
click at [781, 120] on div "19%" at bounding box center [793, 113] width 37 height 19
drag, startPoint x: 636, startPoint y: 92, endPoint x: 365, endPoint y: 73, distance: 271.2
click at [365, 73] on body "[PERSON_NAME] Sumivalle Inicio Chat Tareas Solicitudes Licitaciones Negociacion…" at bounding box center [467, 222] width 934 height 444
type input "********"
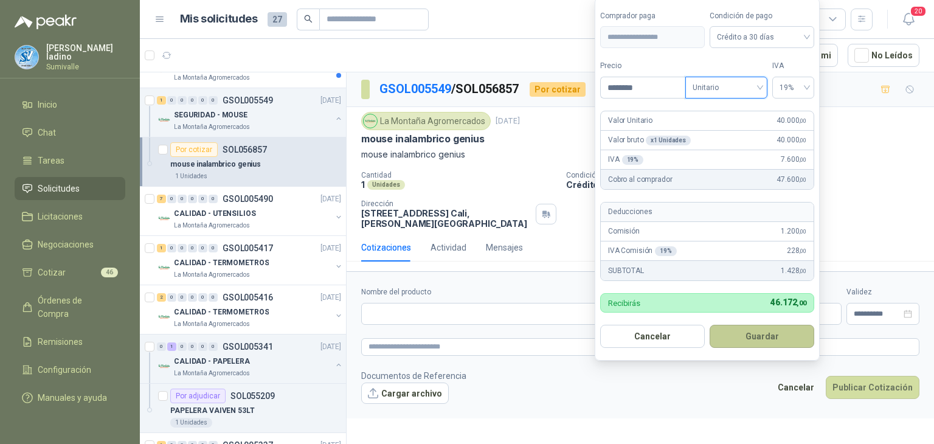
click at [769, 333] on button "Guardar" at bounding box center [762, 336] width 105 height 23
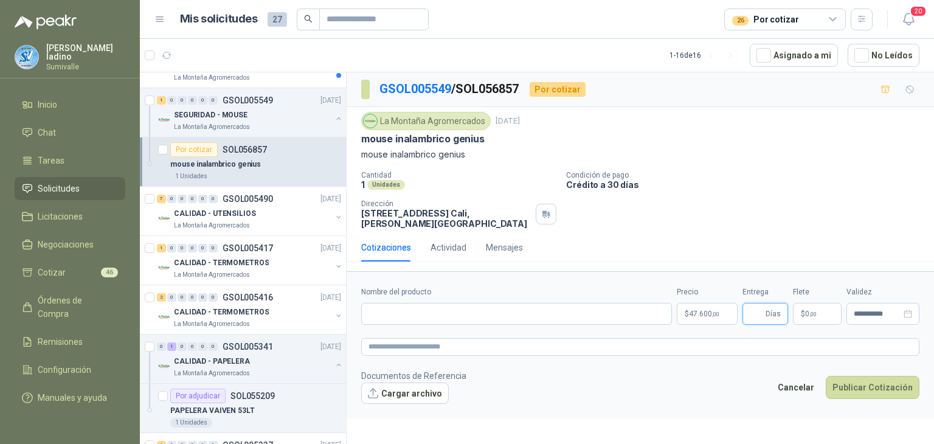
click at [757, 312] on input "Entrega" at bounding box center [756, 313] width 13 height 21
type input "*"
click at [825, 307] on p "$ 0 ,00" at bounding box center [817, 314] width 49 height 22
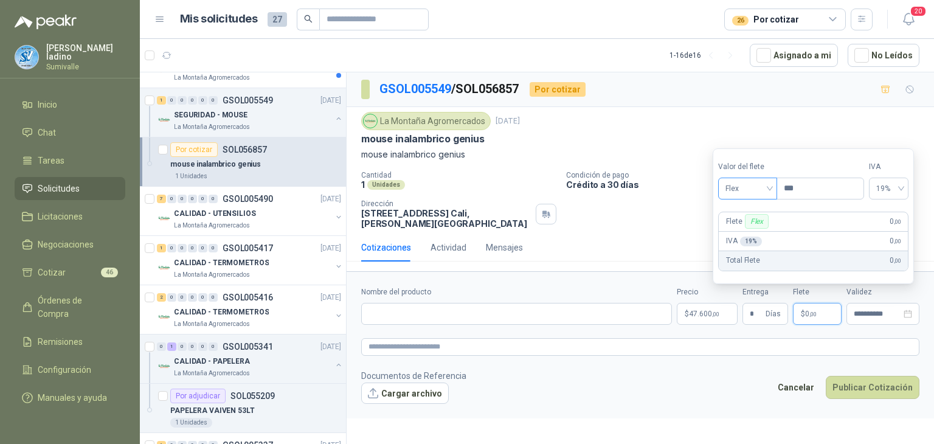
click at [758, 195] on span "Flex" at bounding box center [747, 188] width 44 height 18
click at [738, 235] on div "Incluido" at bounding box center [749, 233] width 43 height 13
click at [440, 311] on input "Nombre del producto" at bounding box center [516, 314] width 311 height 22
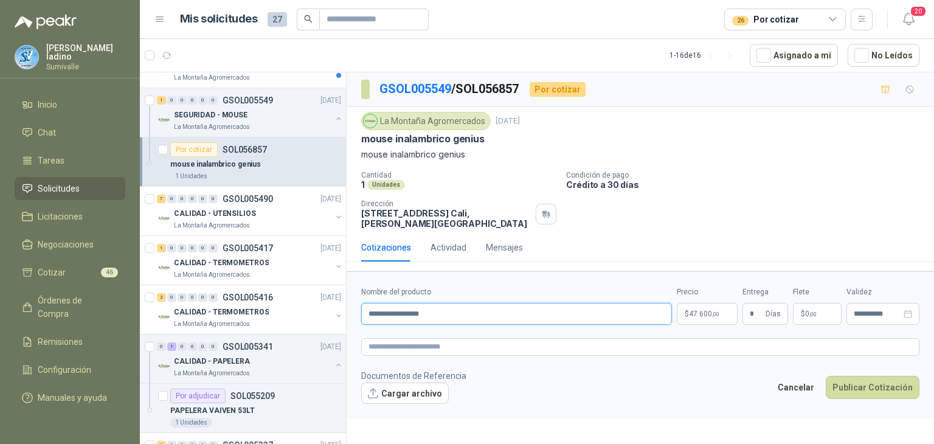
type input "**********"
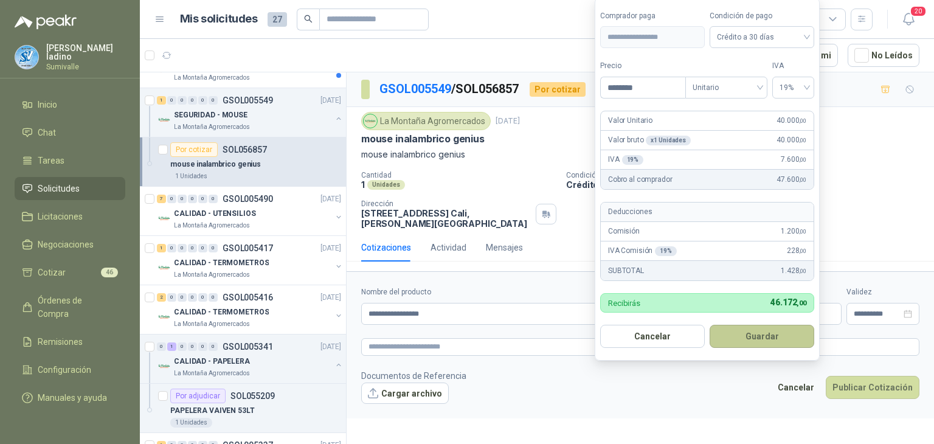
click at [753, 333] on button "Guardar" at bounding box center [762, 336] width 105 height 23
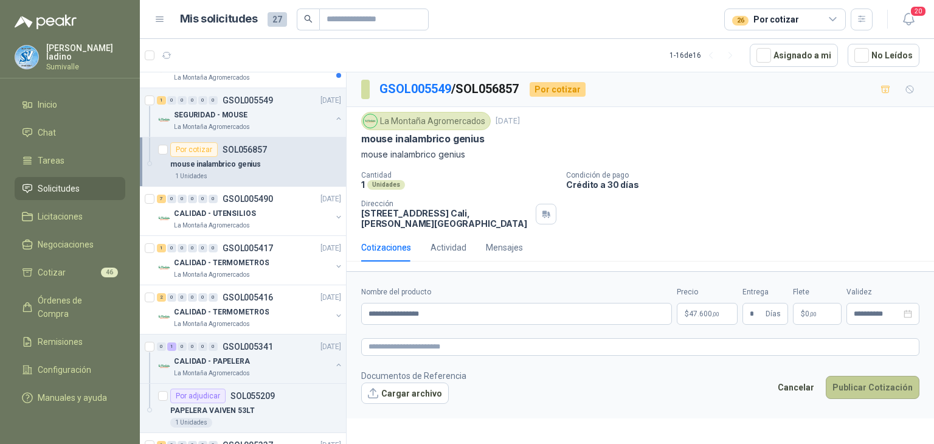
click at [863, 380] on button "Publicar Cotización" at bounding box center [873, 387] width 94 height 23
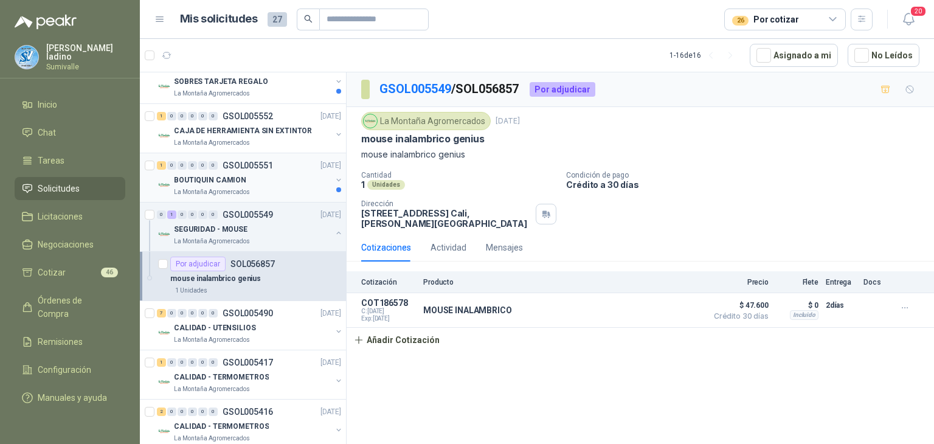
scroll to position [355, 0]
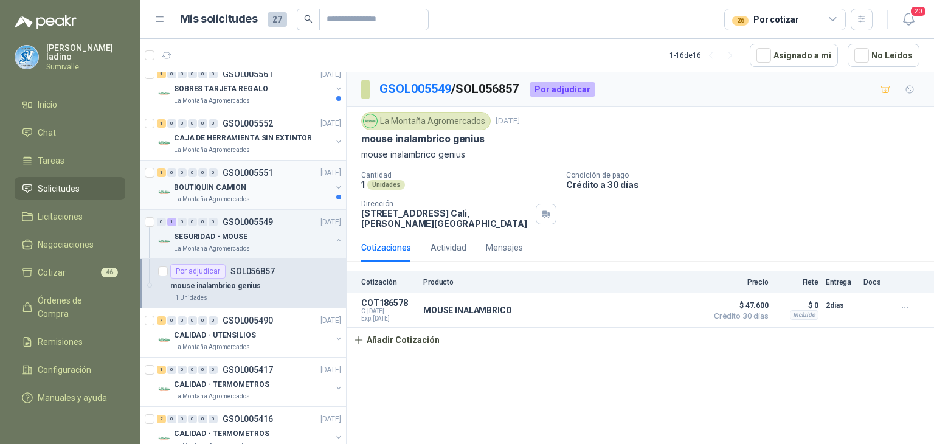
click at [229, 195] on p "La Montaña Agromercados" at bounding box center [212, 200] width 76 height 10
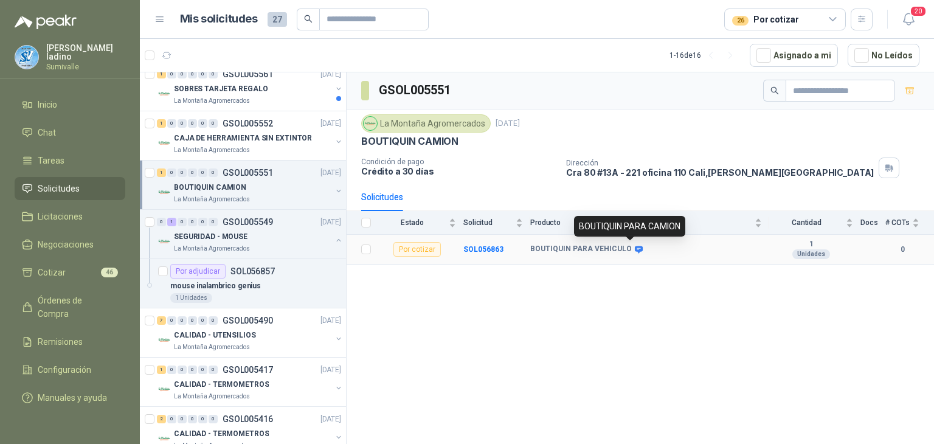
click at [635, 246] on icon at bounding box center [639, 249] width 8 height 7
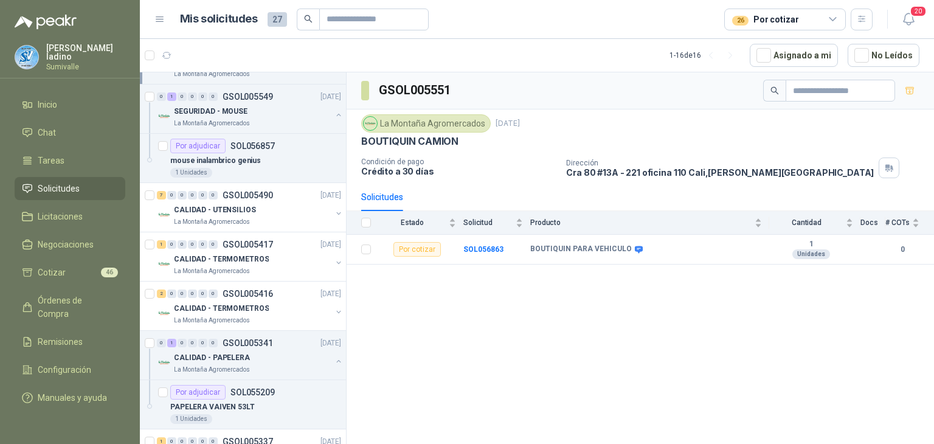
scroll to position [525, 0]
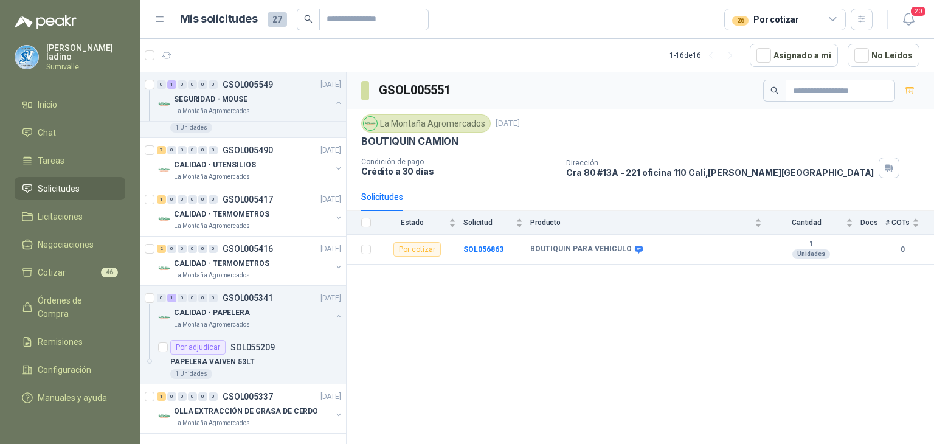
click at [757, 25] on div "26 Por cotizar" at bounding box center [765, 19] width 66 height 13
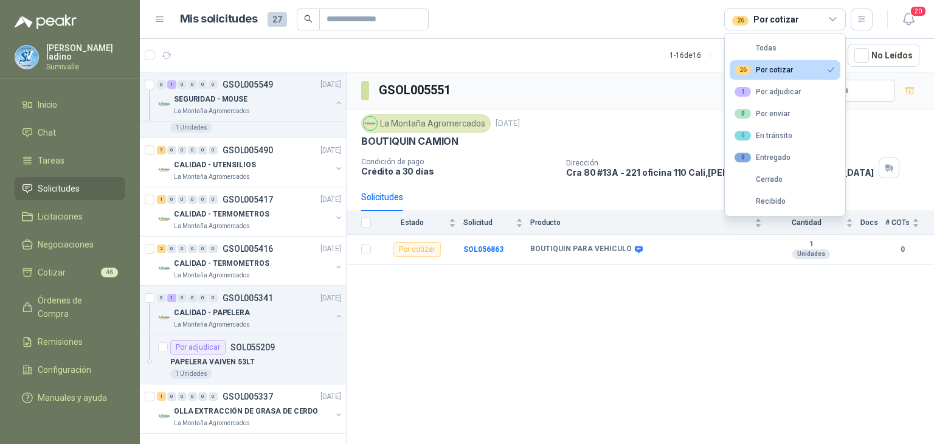
click at [750, 74] on div "26" at bounding box center [743, 70] width 16 height 10
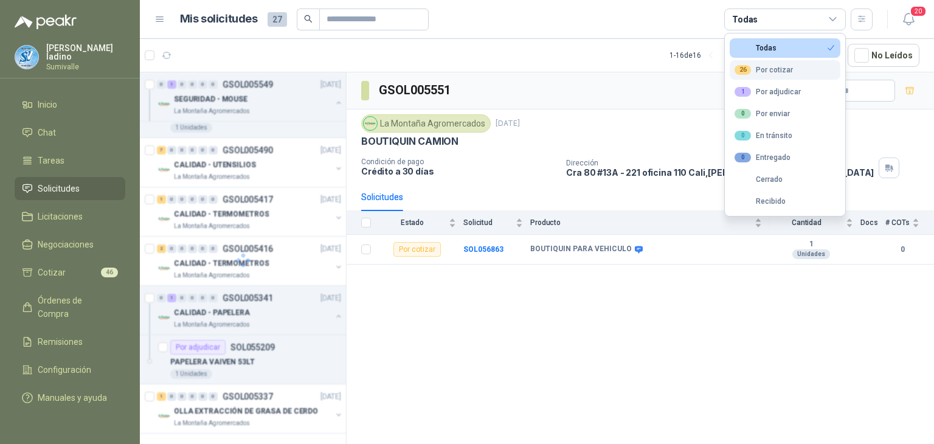
click at [750, 71] on div "26" at bounding box center [743, 70] width 16 height 10
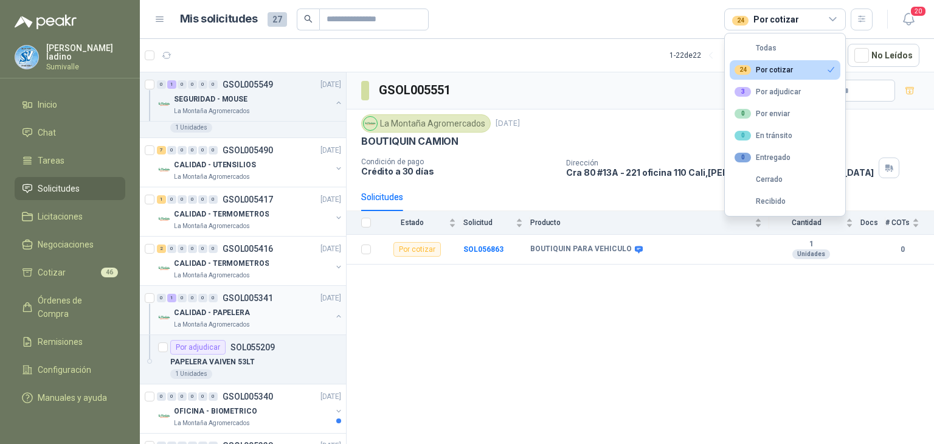
scroll to position [329, 0]
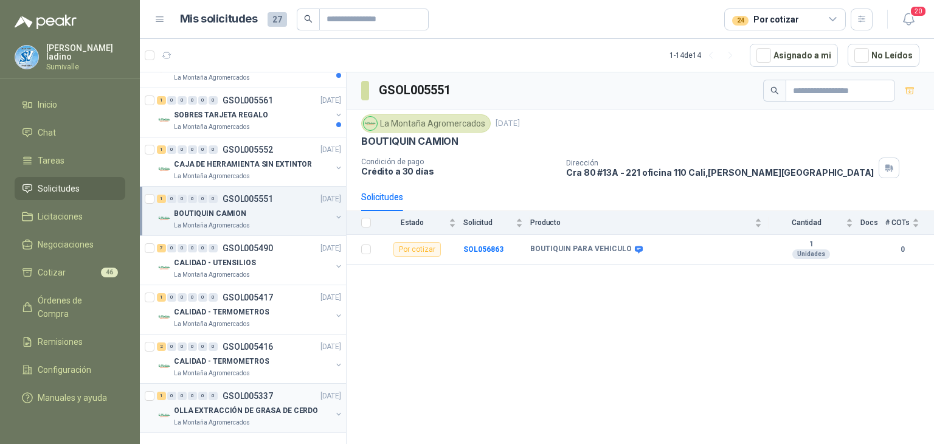
click at [260, 408] on p "OLLA EXTRACCIÓN DE GRASA DE CERDO" at bounding box center [246, 411] width 144 height 12
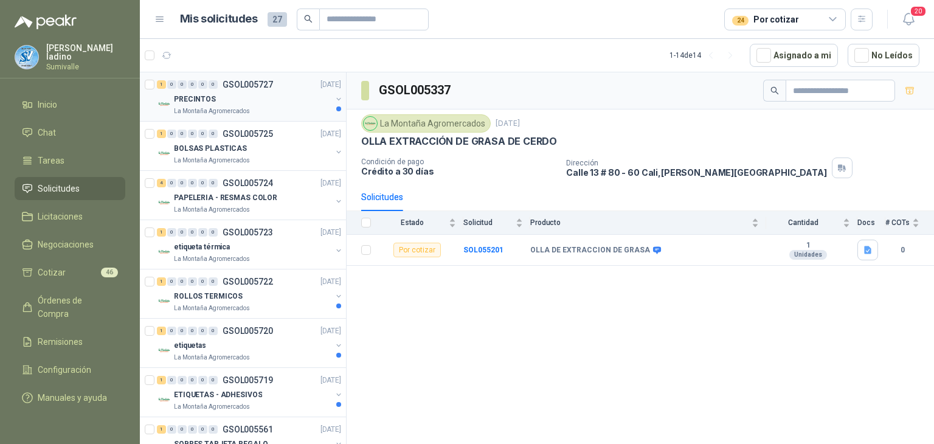
click at [212, 100] on p "PRECINTOS" at bounding box center [195, 100] width 42 height 12
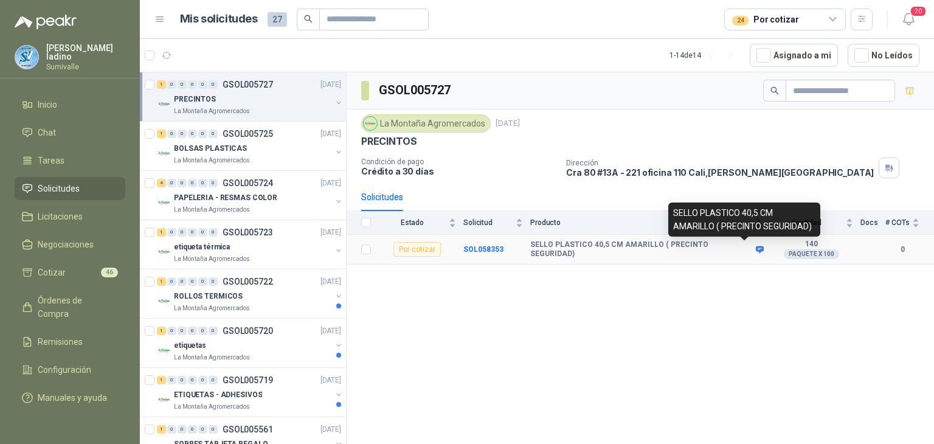
click at [756, 249] on icon at bounding box center [760, 249] width 8 height 7
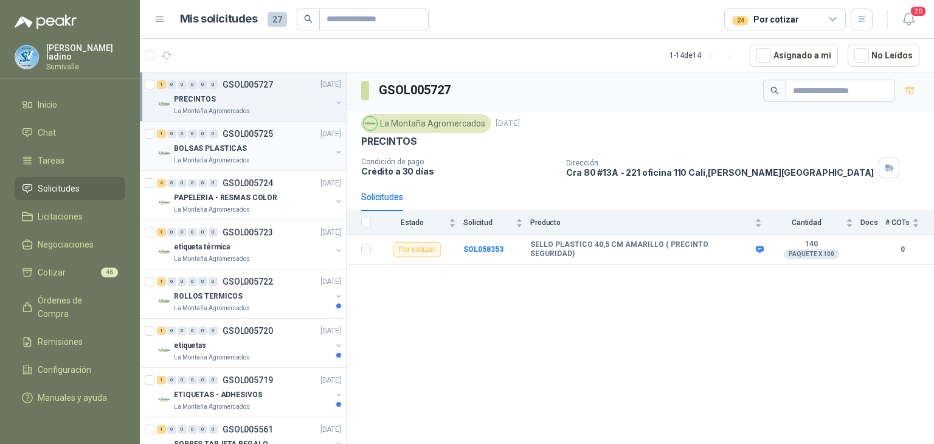
click at [202, 143] on p "BOLSAS PLASTICAS" at bounding box center [210, 149] width 73 height 12
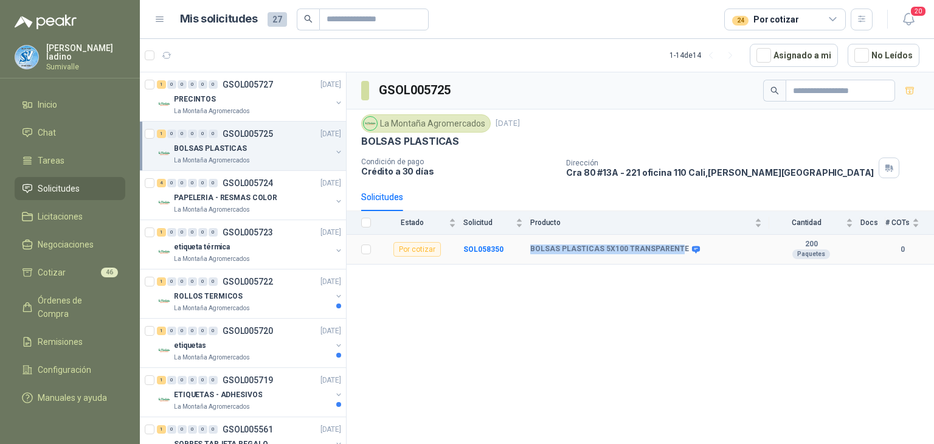
drag, startPoint x: 526, startPoint y: 248, endPoint x: 676, endPoint y: 255, distance: 149.8
click at [676, 255] on tr "Por cotizar SOL058350 BOLSAS PLASTICAS 5X100 TRANSPARENTE 200 Paquetes 0" at bounding box center [640, 250] width 587 height 30
click at [689, 249] on span at bounding box center [693, 249] width 9 height 9
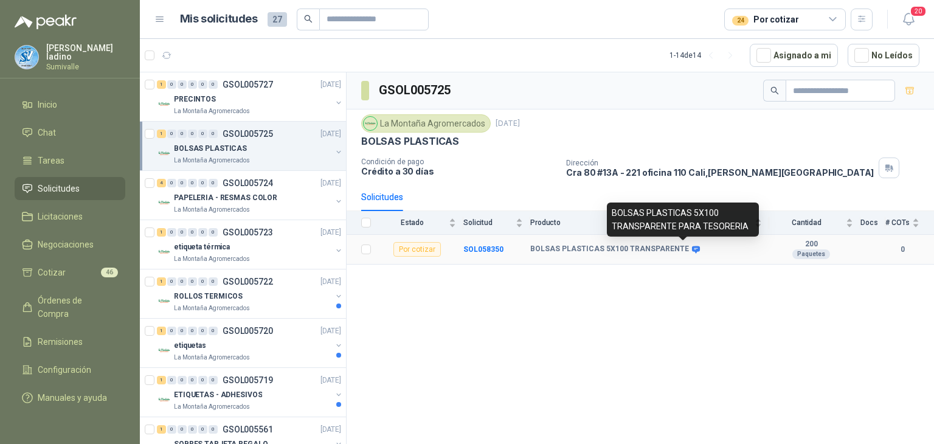
click at [692, 248] on icon at bounding box center [696, 249] width 8 height 7
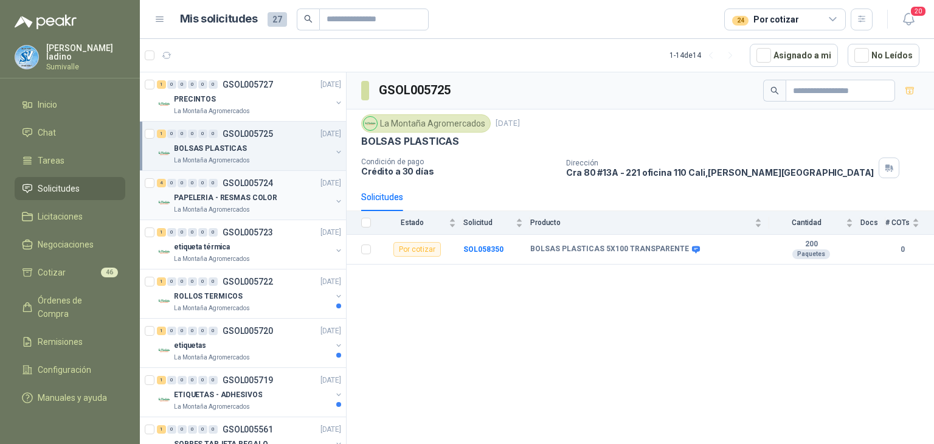
click at [256, 190] on div "PAPELERIA - RESMAS COLOR" at bounding box center [252, 197] width 157 height 15
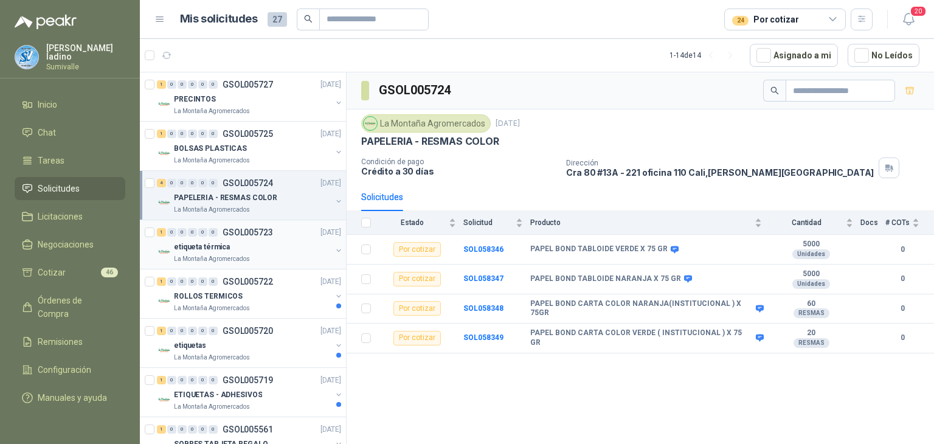
click at [234, 242] on div "etiqueta térmica" at bounding box center [252, 247] width 157 height 15
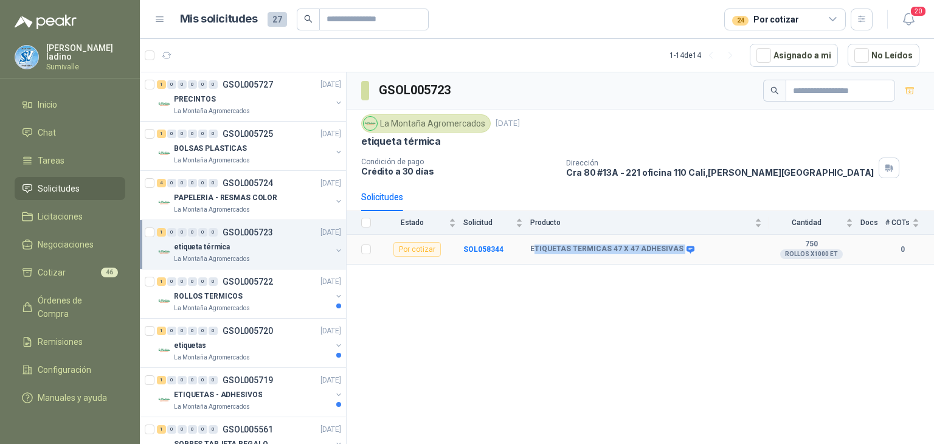
drag, startPoint x: 533, startPoint y: 249, endPoint x: 679, endPoint y: 258, distance: 146.8
click at [679, 258] on td "ETIQUETAS TERMICAS 47 X 47 ADHESIVAS" at bounding box center [649, 250] width 239 height 30
click at [686, 247] on icon at bounding box center [690, 249] width 8 height 7
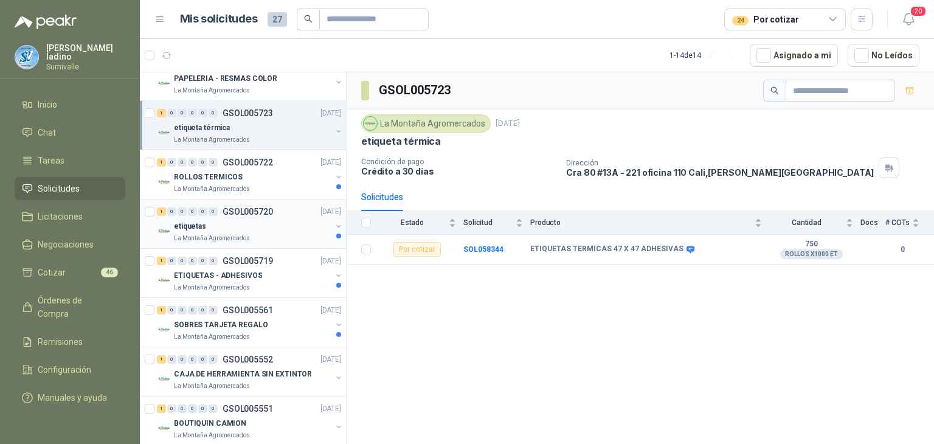
scroll to position [122, 0]
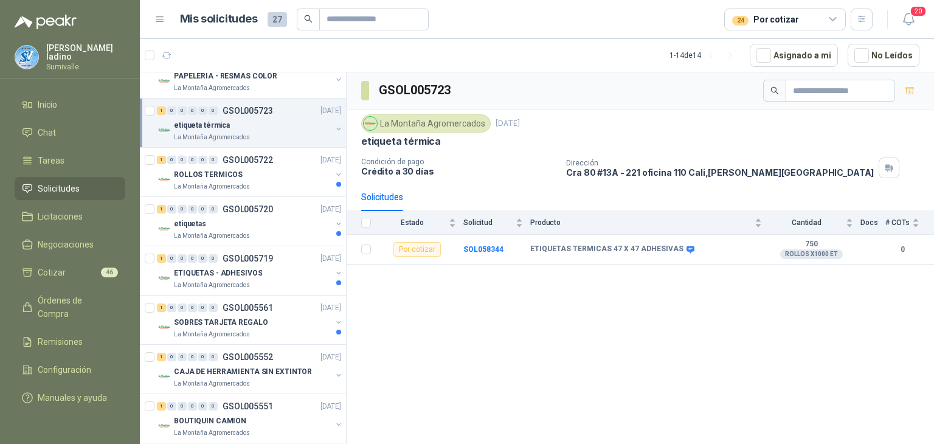
drag, startPoint x: 30, startPoint y: 183, endPoint x: 43, endPoint y: 182, distance: 12.8
click at [30, 183] on icon at bounding box center [27, 188] width 11 height 11
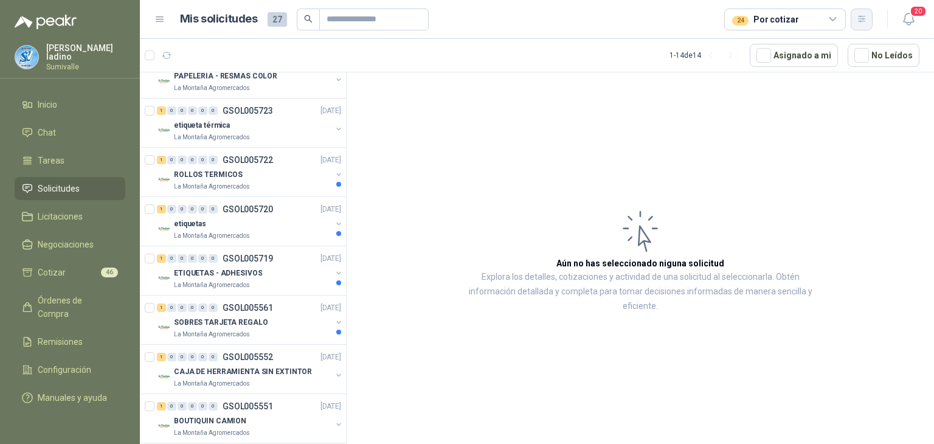
click at [857, 25] on button "button" at bounding box center [862, 20] width 22 height 22
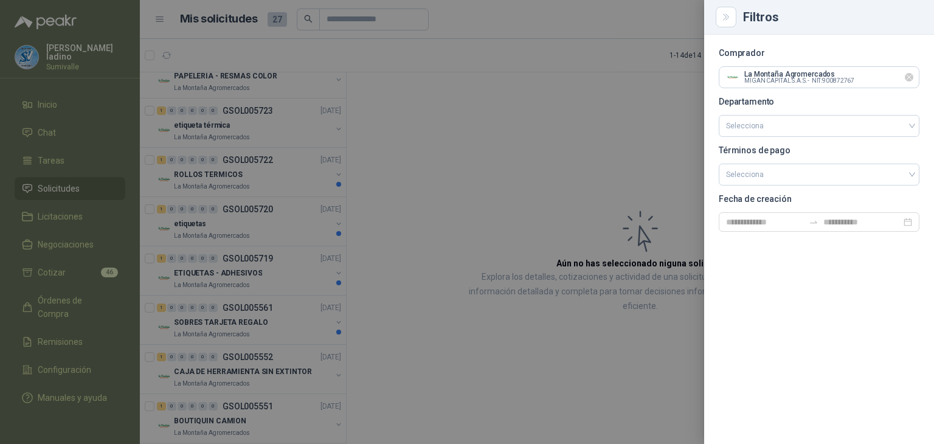
click at [907, 81] on icon "Limpiar" at bounding box center [909, 77] width 10 height 10
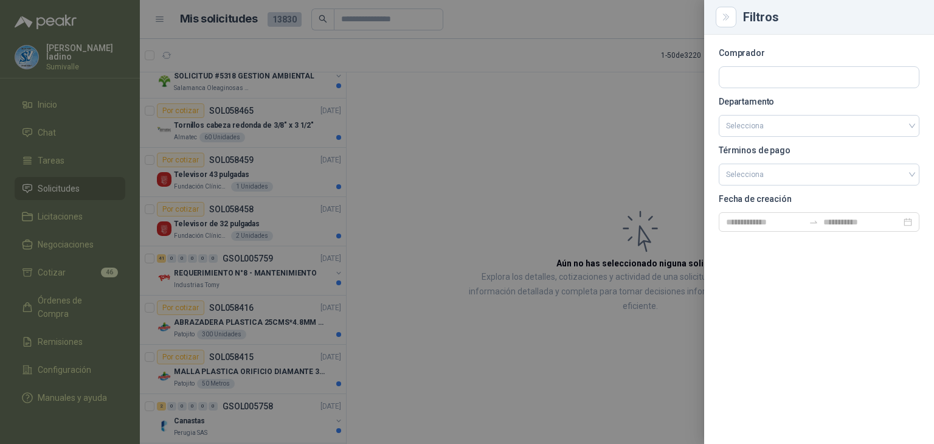
scroll to position [1251, 0]
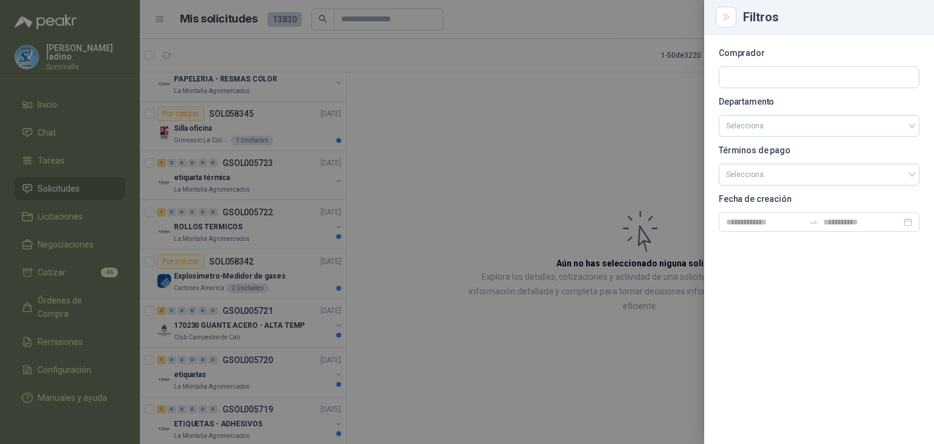
click at [489, 223] on div at bounding box center [467, 222] width 934 height 444
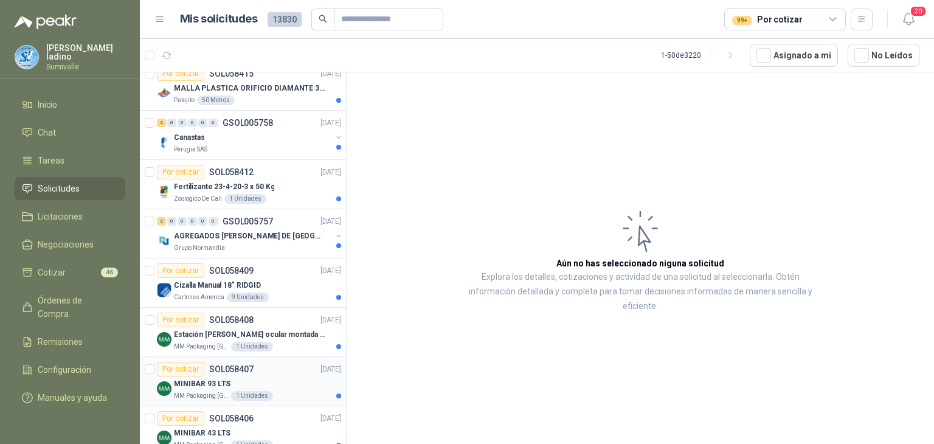
scroll to position [527, 0]
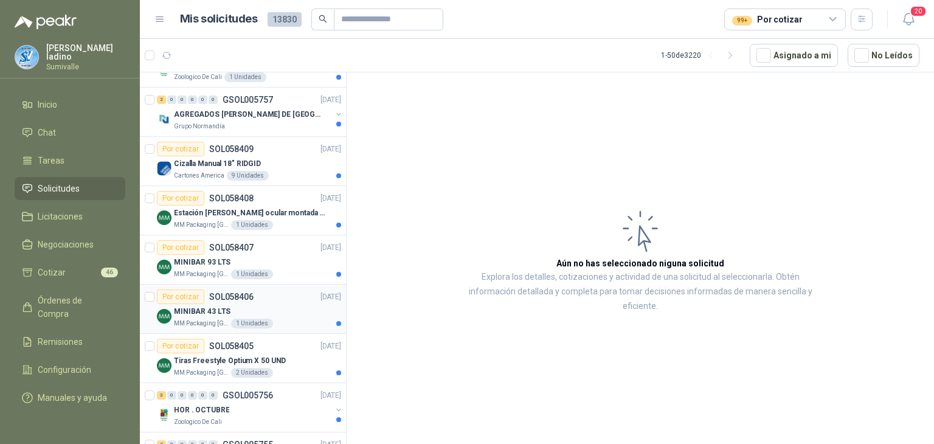
click at [241, 306] on div "MINIBAR 43 LTS" at bounding box center [257, 311] width 167 height 15
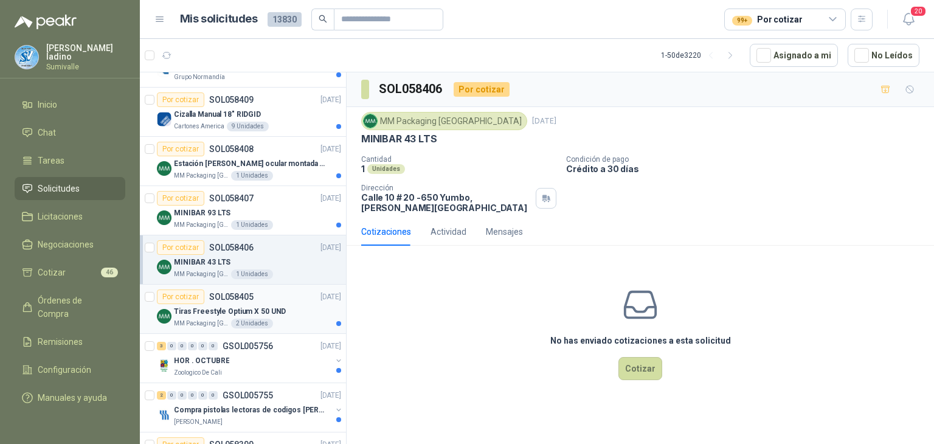
scroll to position [587, 0]
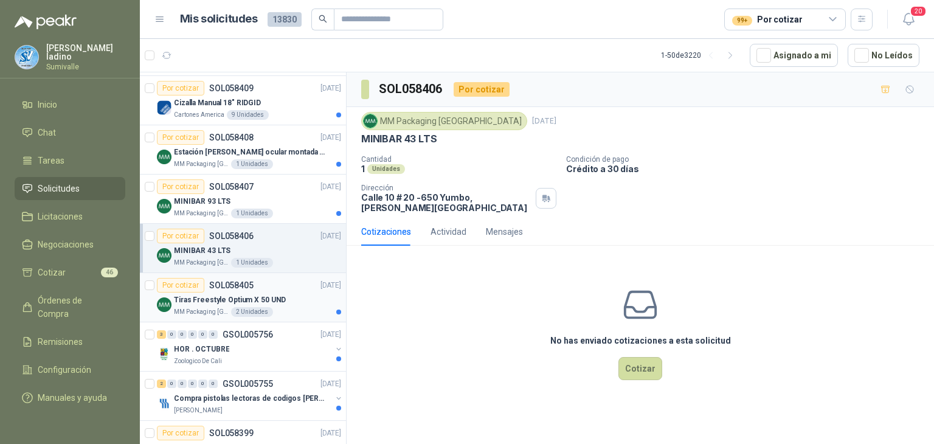
click at [249, 296] on p "Tiras Freestyle Optium X 50 UND" at bounding box center [230, 300] width 112 height 12
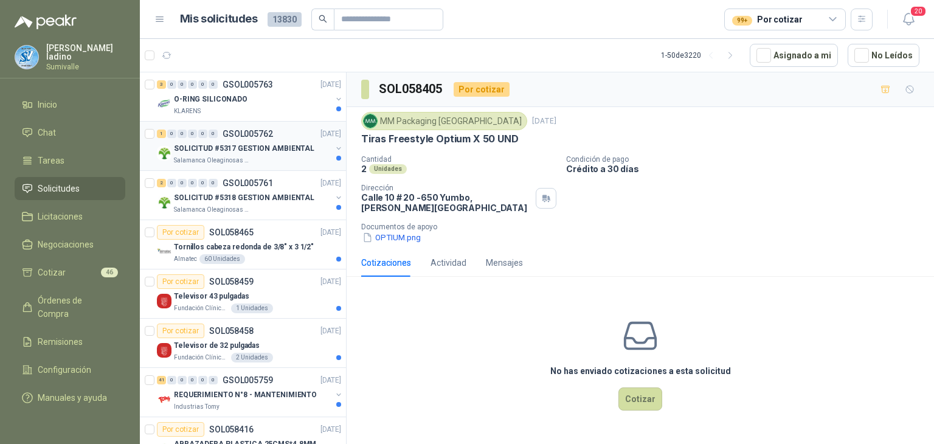
click at [275, 145] on p "SOLICITUD #5317 GESTION AMBIENTAL" at bounding box center [244, 149] width 140 height 12
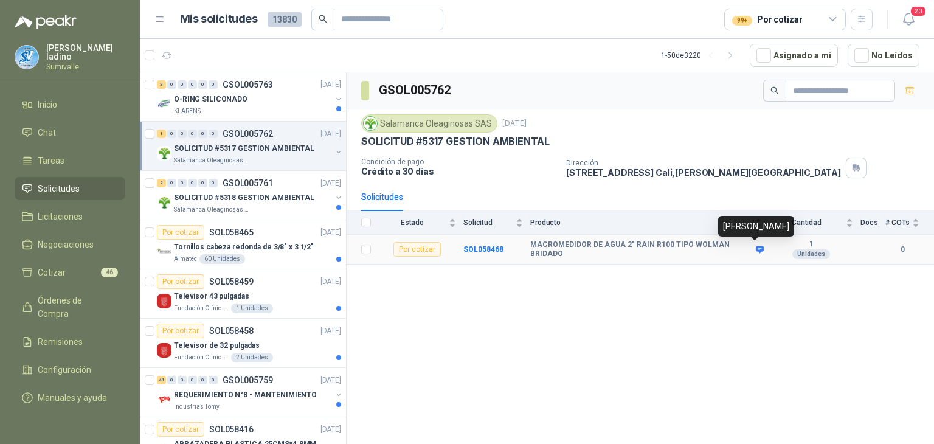
click at [756, 247] on icon at bounding box center [760, 249] width 8 height 7
click at [254, 198] on p "SOLICITUD #5318 GESTION AMBIENTAL" at bounding box center [244, 198] width 140 height 12
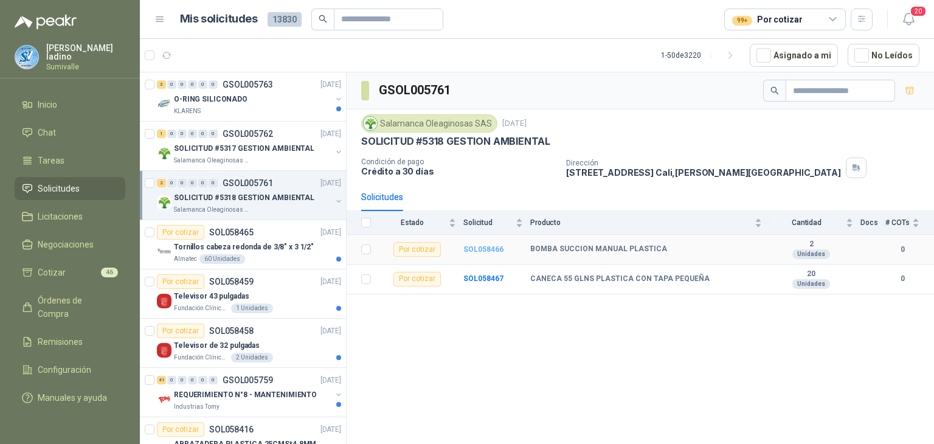
click at [484, 245] on b "SOL058466" at bounding box center [483, 249] width 40 height 9
